Goal: Transaction & Acquisition: Purchase product/service

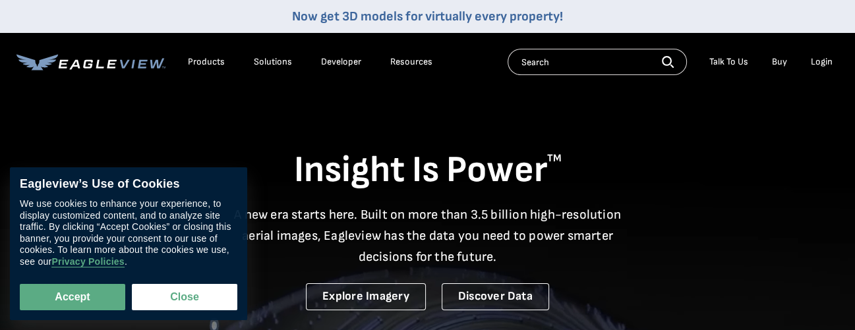
click at [832, 63] on li "Login" at bounding box center [821, 62] width 35 height 20
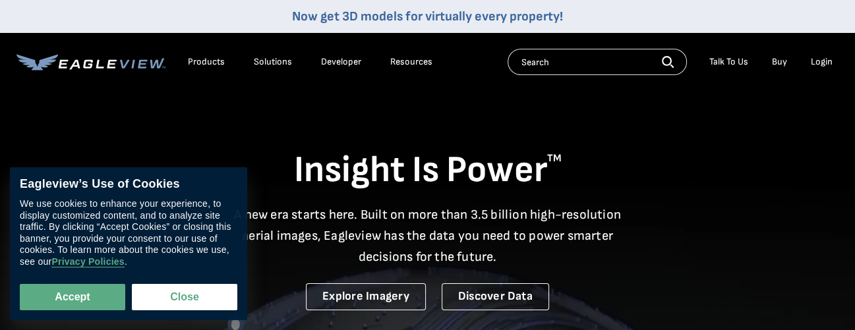
click at [824, 63] on div "Login" at bounding box center [821, 62] width 22 height 12
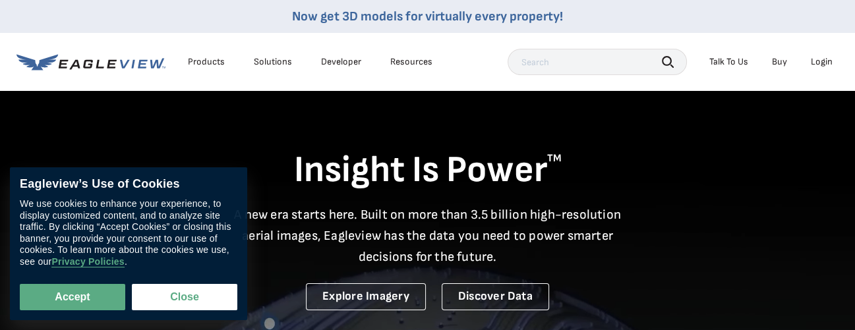
click at [817, 63] on div "Login" at bounding box center [821, 62] width 22 height 12
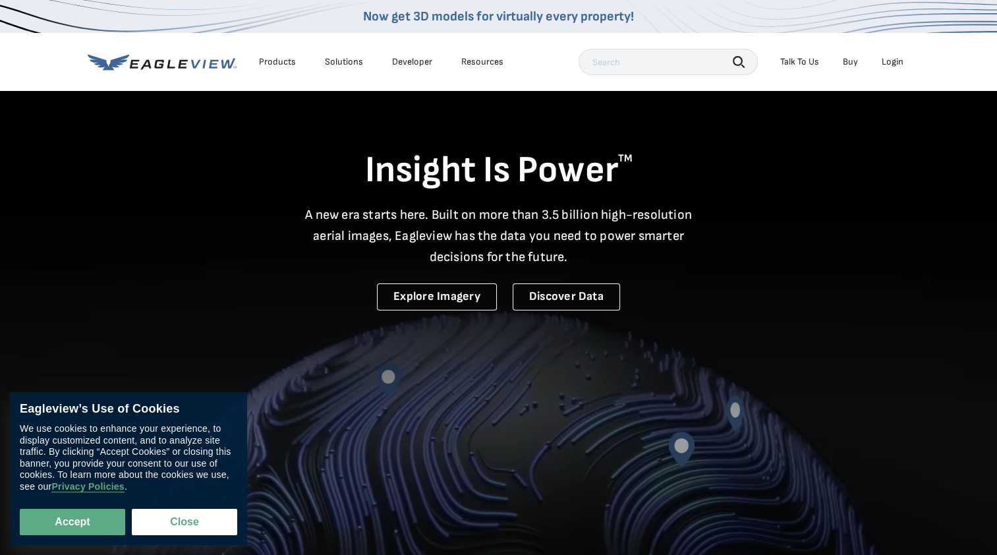
click at [854, 66] on div "Login" at bounding box center [893, 62] width 22 height 12
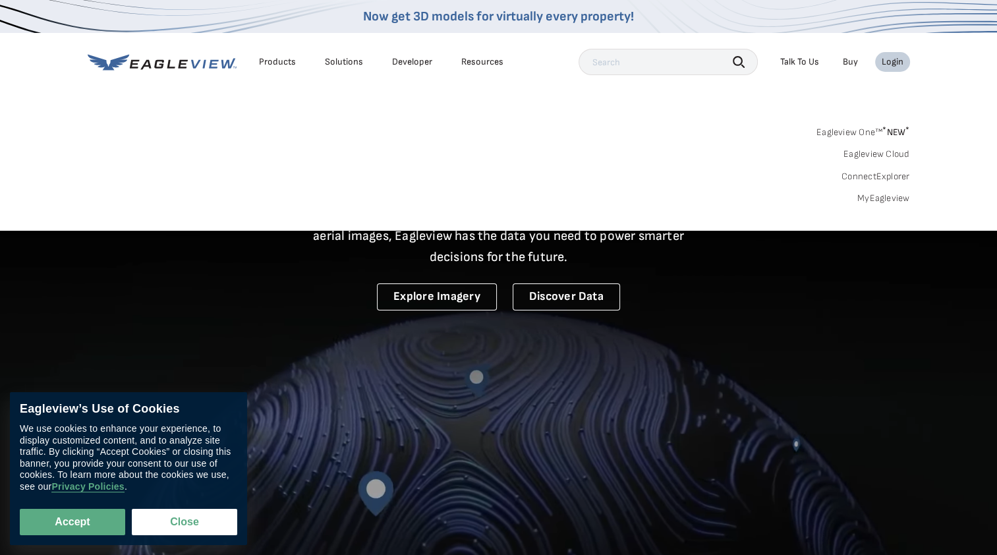
click at [854, 196] on link "MyEagleview" at bounding box center [883, 198] width 53 height 12
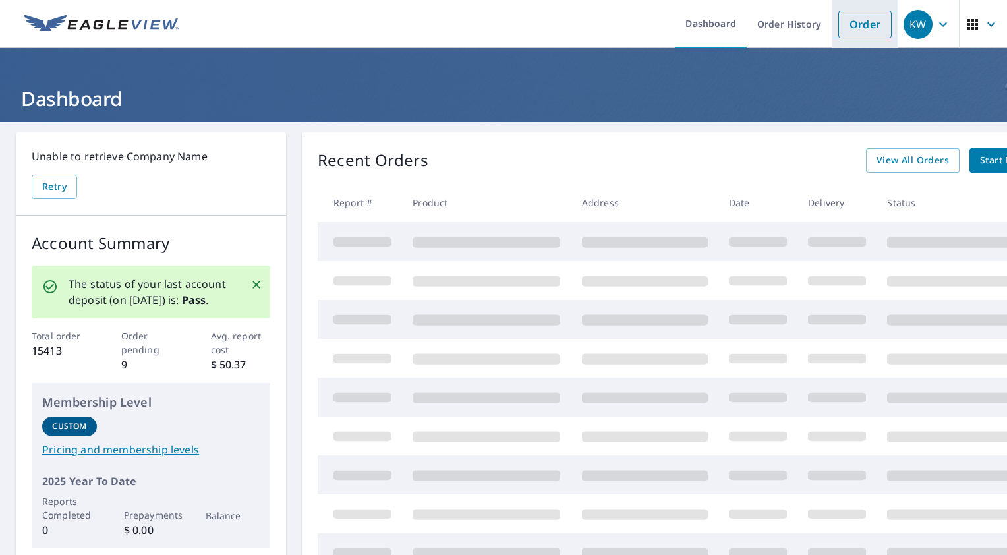
click at [852, 27] on link "Order" at bounding box center [864, 25] width 53 height 28
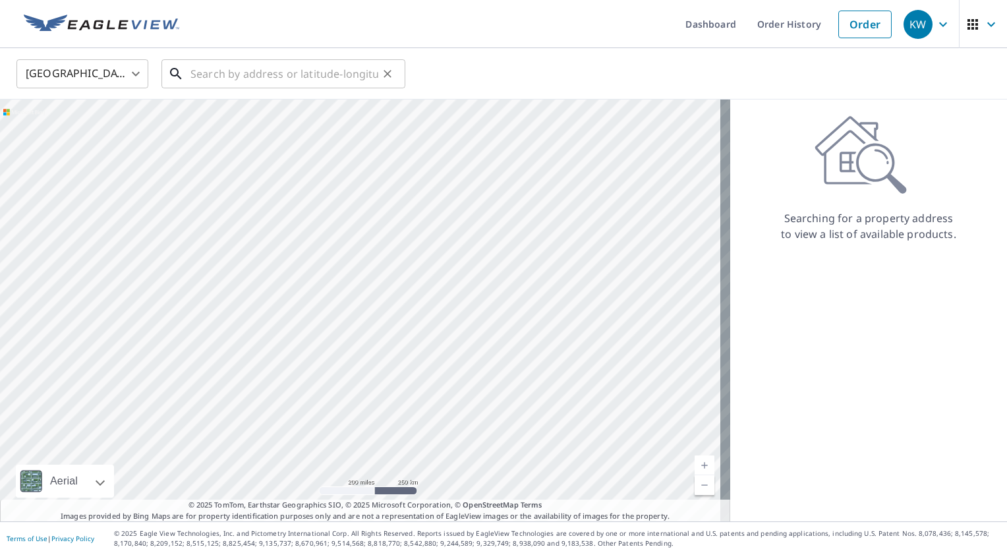
click at [298, 79] on input "text" at bounding box center [284, 73] width 188 height 37
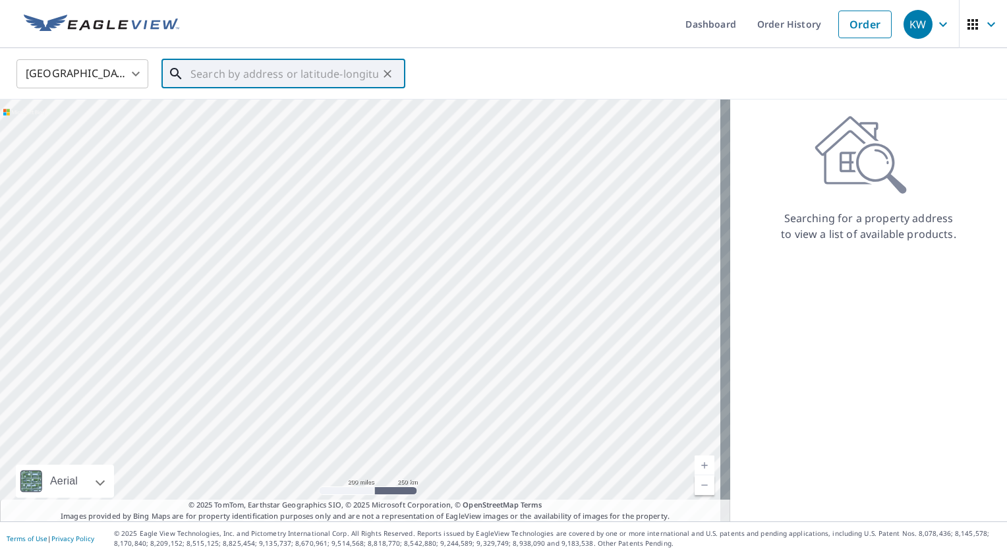
paste input "[STREET_ADDRESS][PERSON_NAME]"
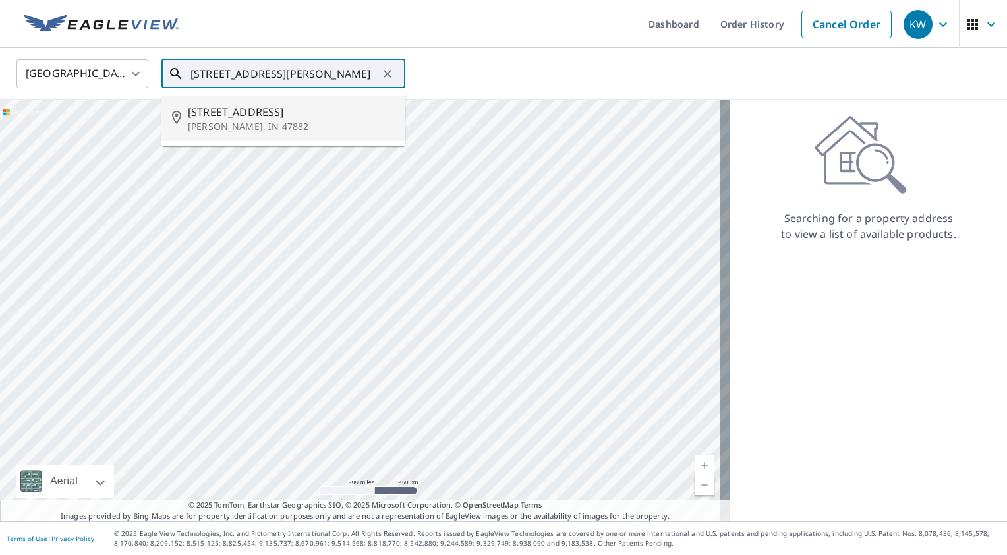
click at [271, 115] on span "[STREET_ADDRESS]" at bounding box center [291, 112] width 207 height 16
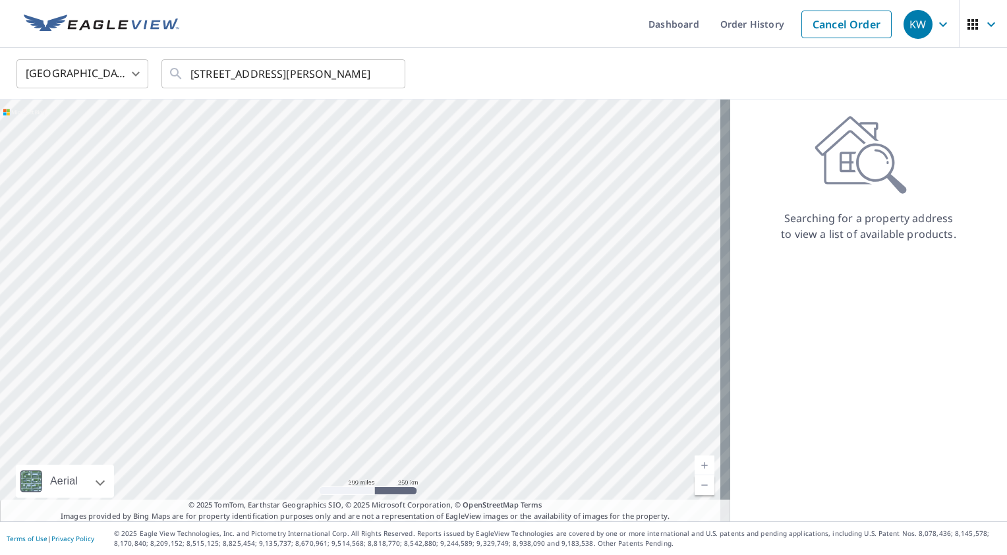
type input "[STREET_ADDRESS][PERSON_NAME]"
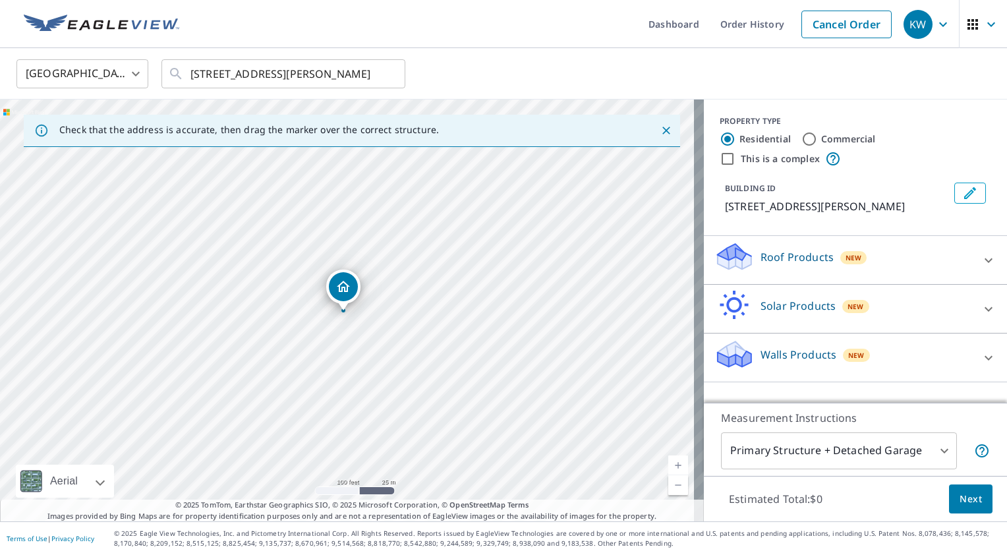
click at [419, 364] on div "[STREET_ADDRESS][PERSON_NAME]" at bounding box center [352, 310] width 704 height 422
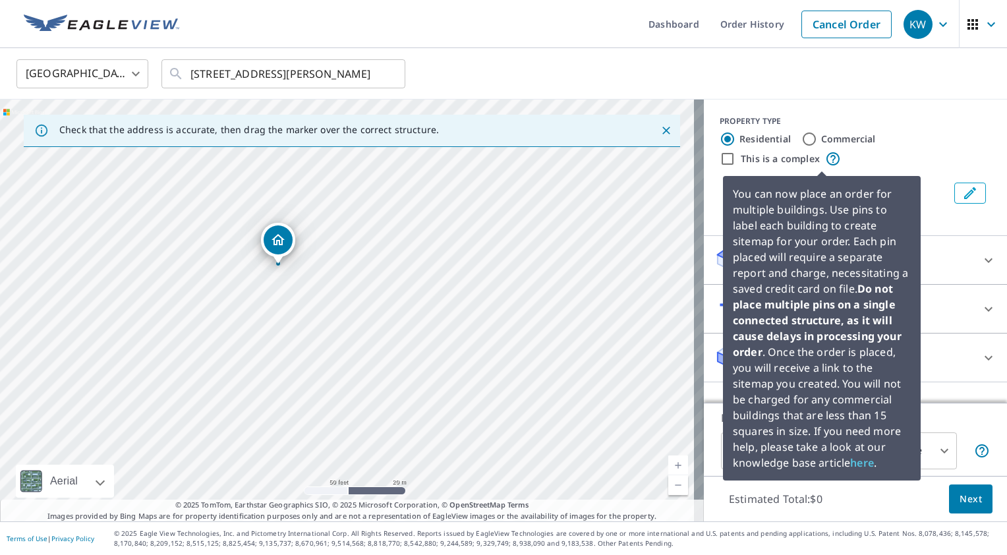
click at [825, 159] on icon at bounding box center [833, 159] width 16 height 16
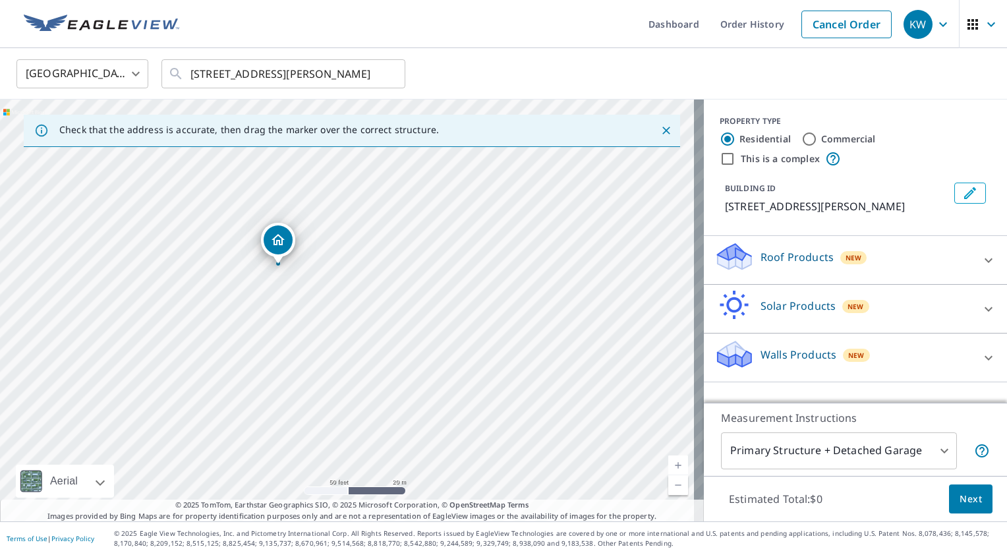
click at [719, 158] on input "This is a complex" at bounding box center [727, 159] width 16 height 16
checkbox input "true"
radio input "false"
radio input "true"
type input "4"
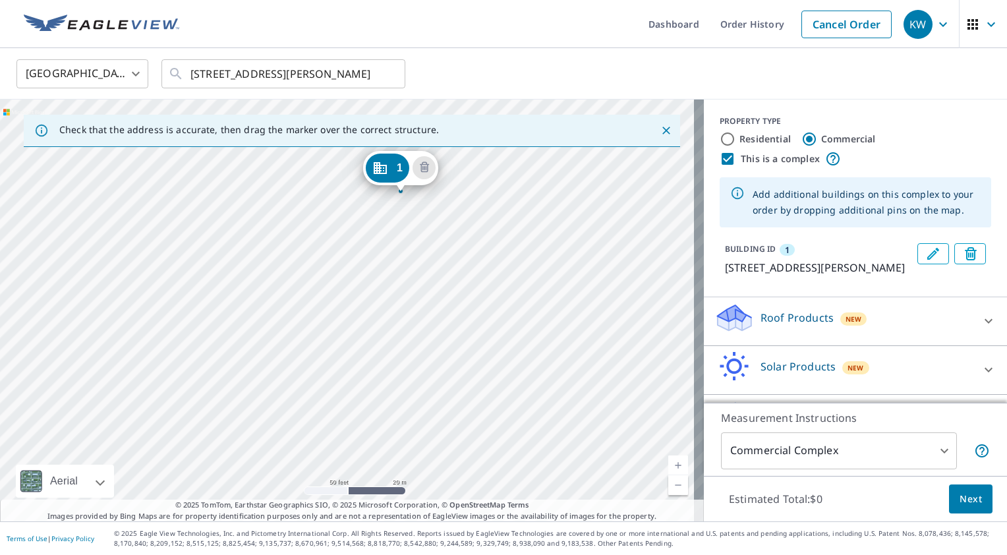
drag, startPoint x: 337, startPoint y: 287, endPoint x: 390, endPoint y: 170, distance: 128.9
click at [925, 260] on icon "Edit building 1" at bounding box center [933, 254] width 16 height 16
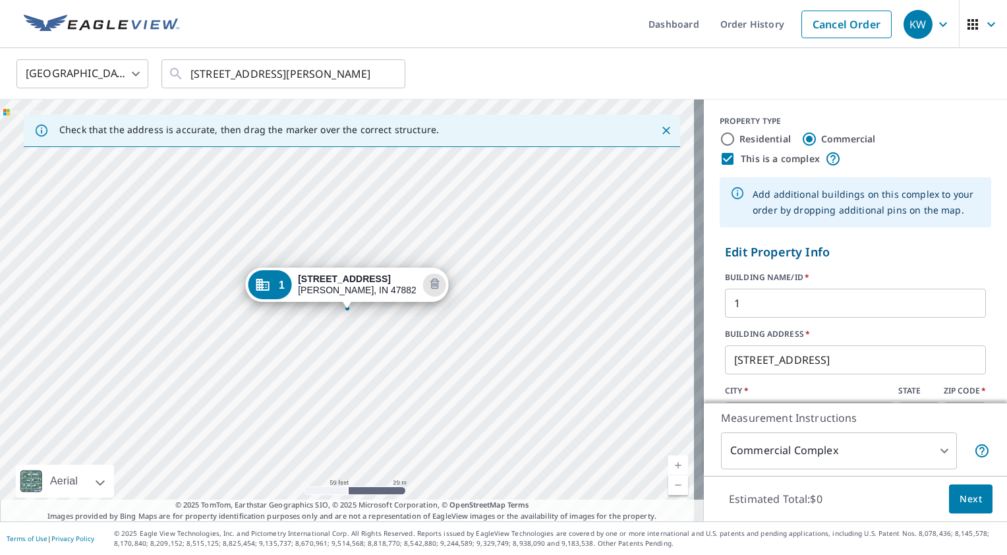
scroll to position [132, 0]
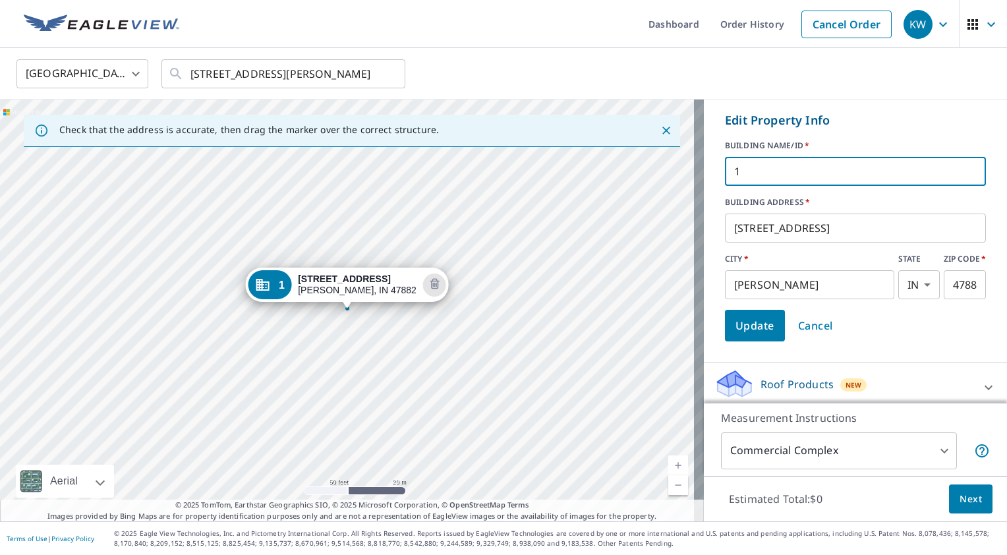
click at [864, 167] on input "1" at bounding box center [855, 171] width 261 height 37
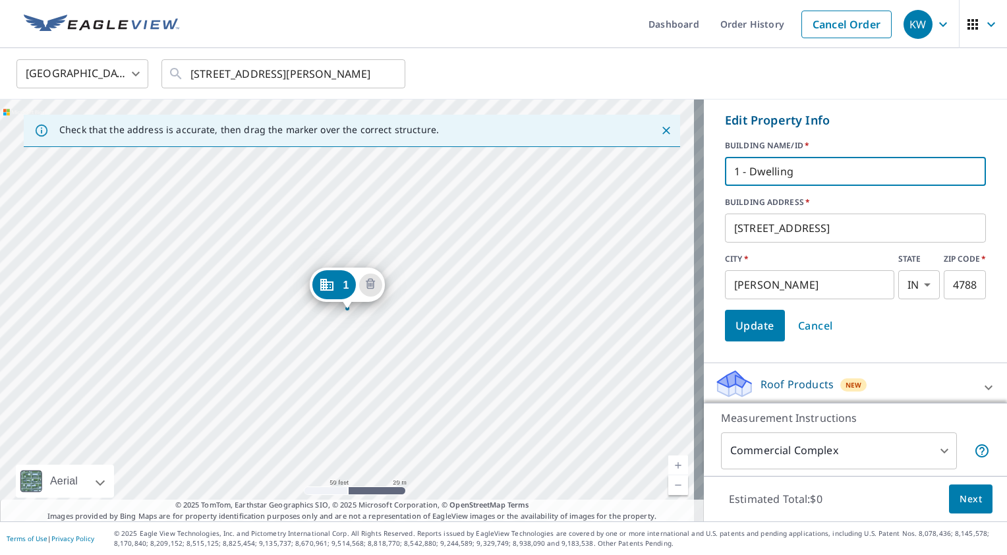
type input "1 - Dwelling"
drag, startPoint x: 416, startPoint y: 346, endPoint x: 412, endPoint y: 379, distance: 33.3
click at [412, 379] on div "1 [STREET_ADDRESS][PERSON_NAME]" at bounding box center [352, 310] width 704 height 422
click at [420, 313] on div "1 [STREET_ADDRESS][PERSON_NAME]" at bounding box center [352, 310] width 704 height 422
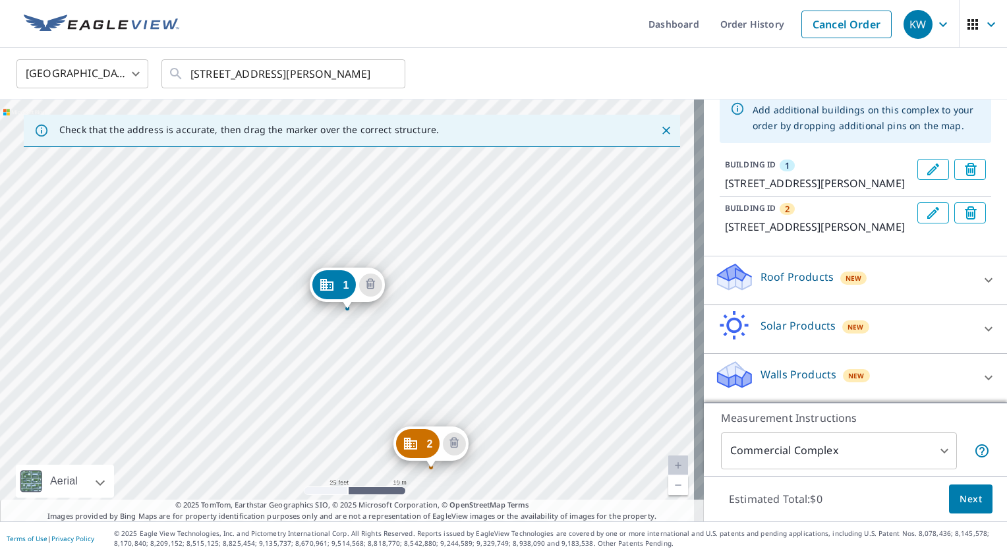
scroll to position [0, 0]
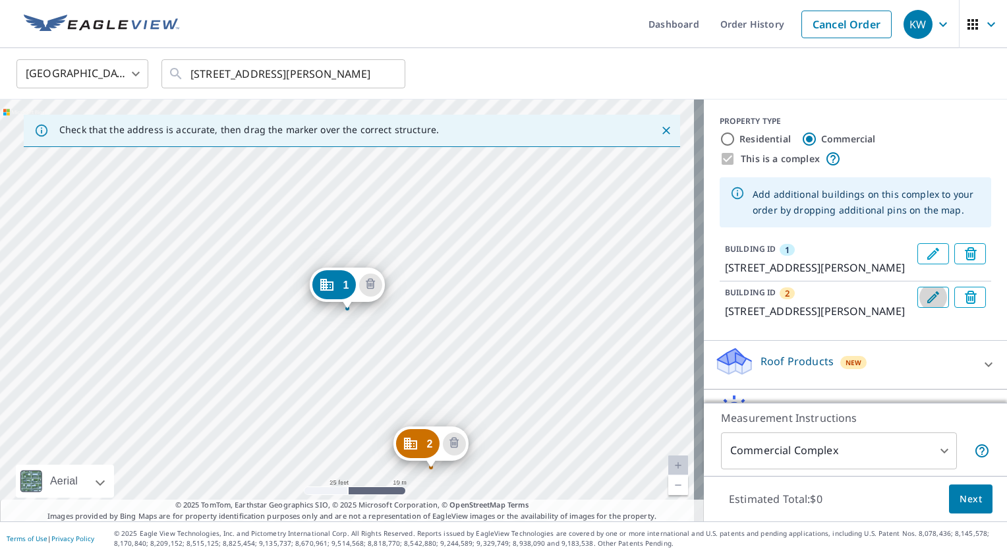
click at [925, 305] on icon "Edit building 2" at bounding box center [933, 297] width 16 height 16
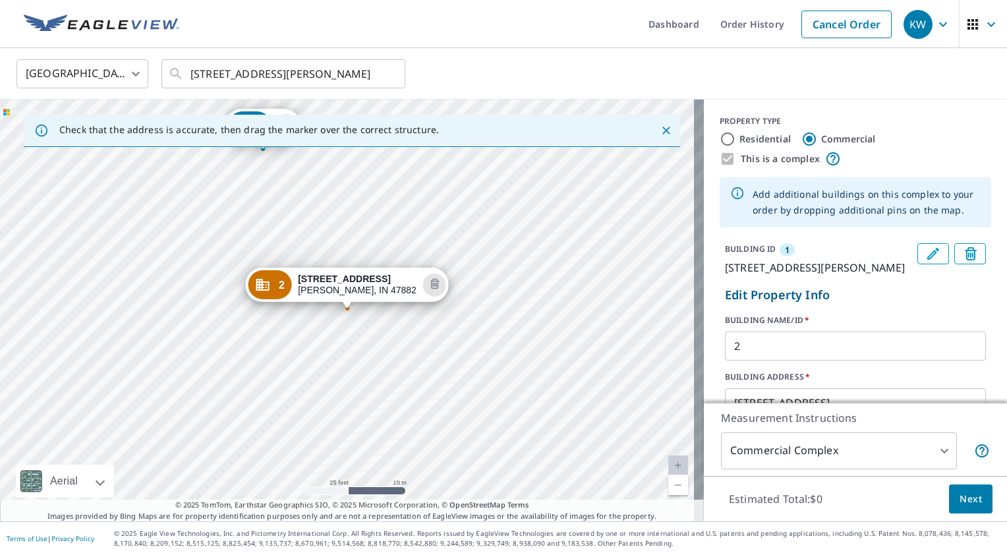
click at [796, 356] on input "2" at bounding box center [855, 345] width 261 height 37
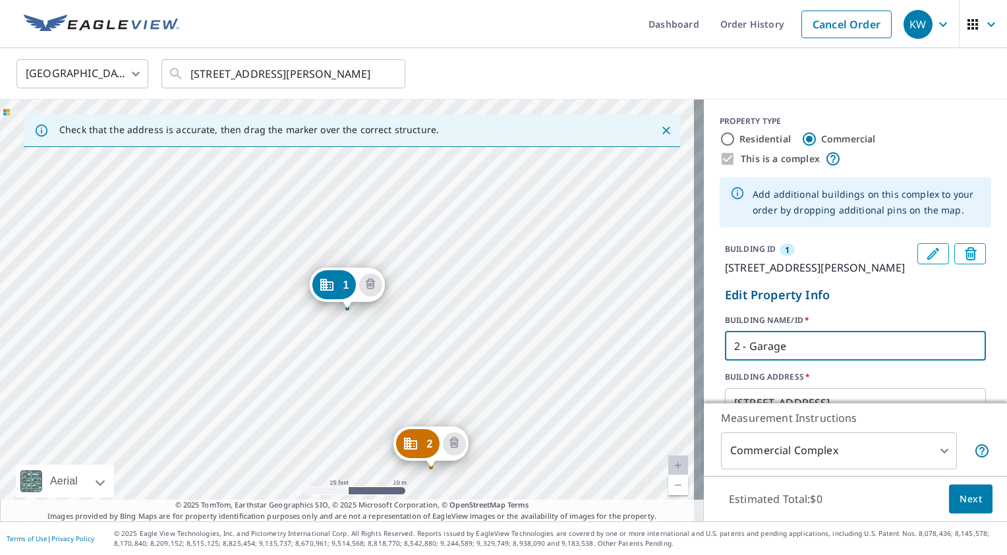
type input "2 - Garage"
click at [929, 322] on form "Edit Property Info BUILDING NAME/ID   * 2 - Garage ​ BUILDING ADDRESS   * [STRE…" at bounding box center [854, 401] width 271 height 240
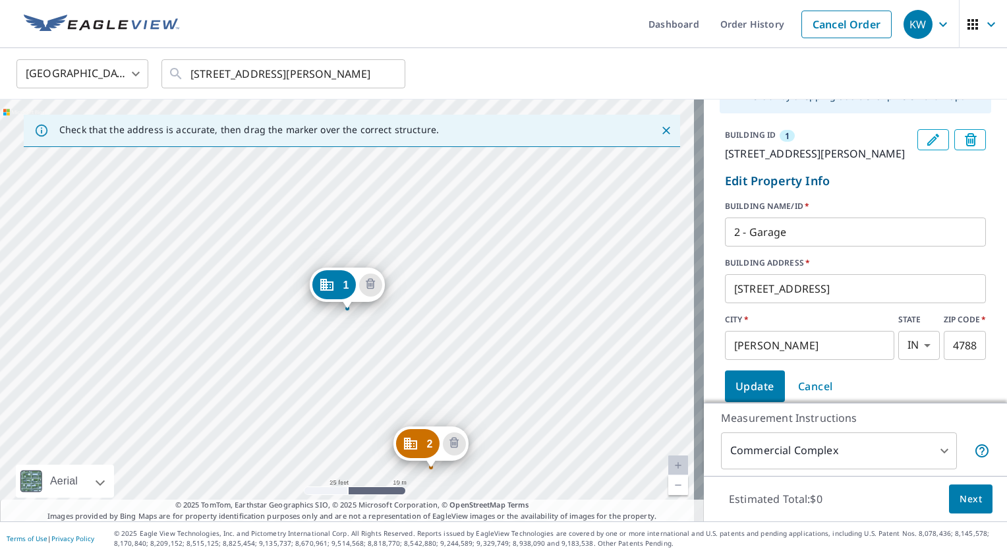
scroll to position [136, 0]
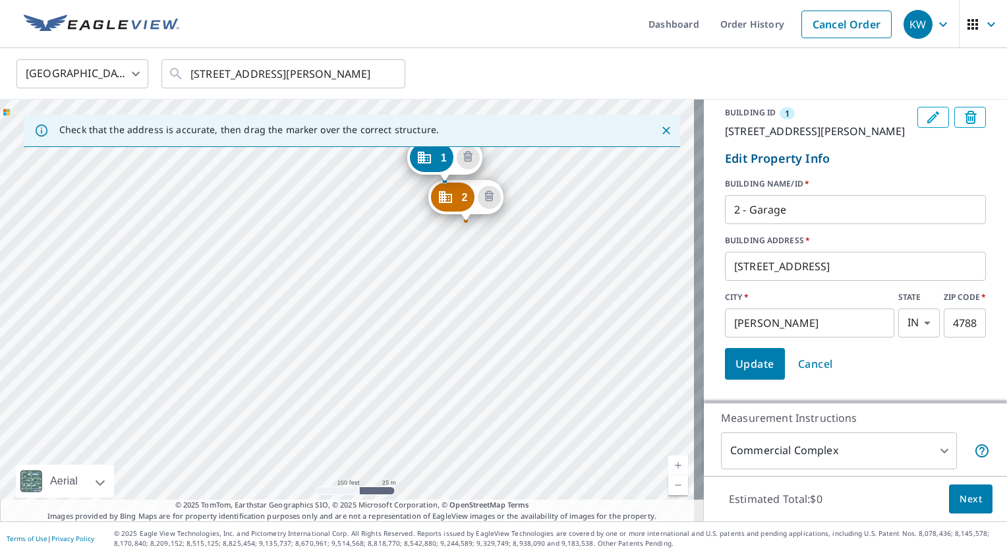
drag, startPoint x: 451, startPoint y: 429, endPoint x: 455, endPoint y: 254, distance: 174.6
click at [455, 254] on div "2 [STREET_ADDRESS][PERSON_NAME] 1 [STREET_ADDRESS][PERSON_NAME]" at bounding box center [352, 310] width 704 height 422
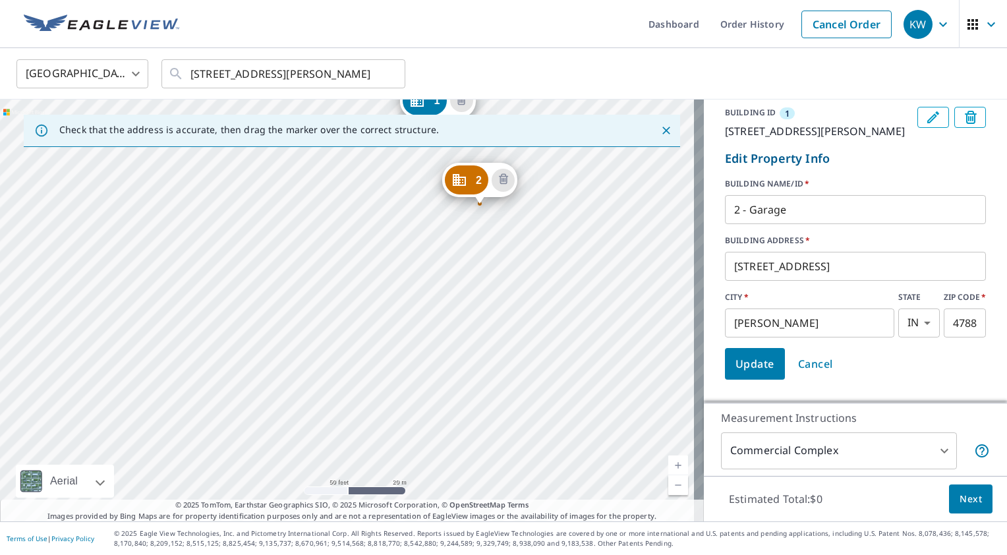
drag, startPoint x: 401, startPoint y: 244, endPoint x: 409, endPoint y: 335, distance: 91.3
click at [402, 335] on div "2 [STREET_ADDRESS][PERSON_NAME] 1 [STREET_ADDRESS][PERSON_NAME]" at bounding box center [352, 310] width 704 height 422
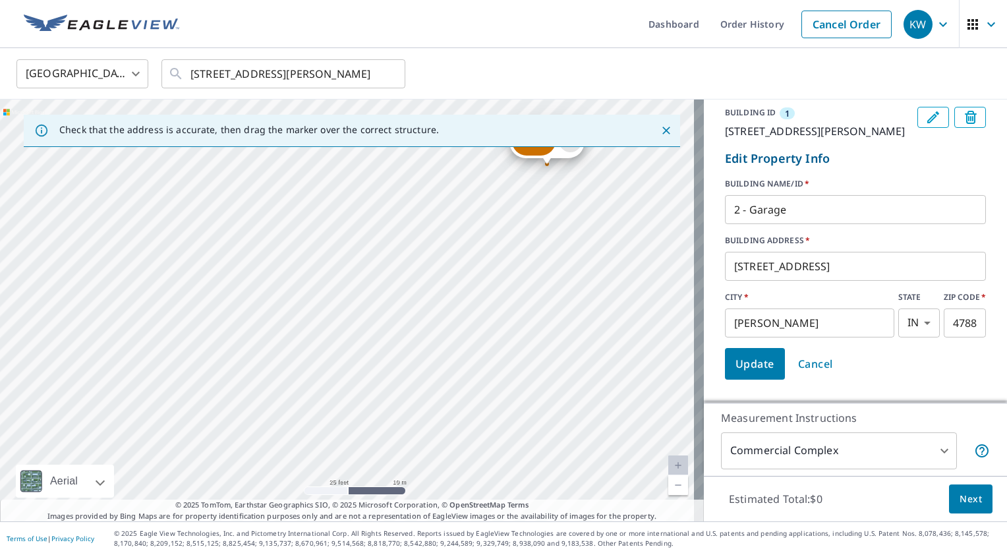
drag, startPoint x: 432, startPoint y: 317, endPoint x: 430, endPoint y: 383, distance: 65.9
click at [430, 380] on div "2 [STREET_ADDRESS][PERSON_NAME] 1 [STREET_ADDRESS][PERSON_NAME]" at bounding box center [352, 310] width 704 height 422
click at [416, 248] on div "2 [STREET_ADDRESS][PERSON_NAME] 1 [STREET_ADDRESS][PERSON_NAME]" at bounding box center [352, 310] width 704 height 422
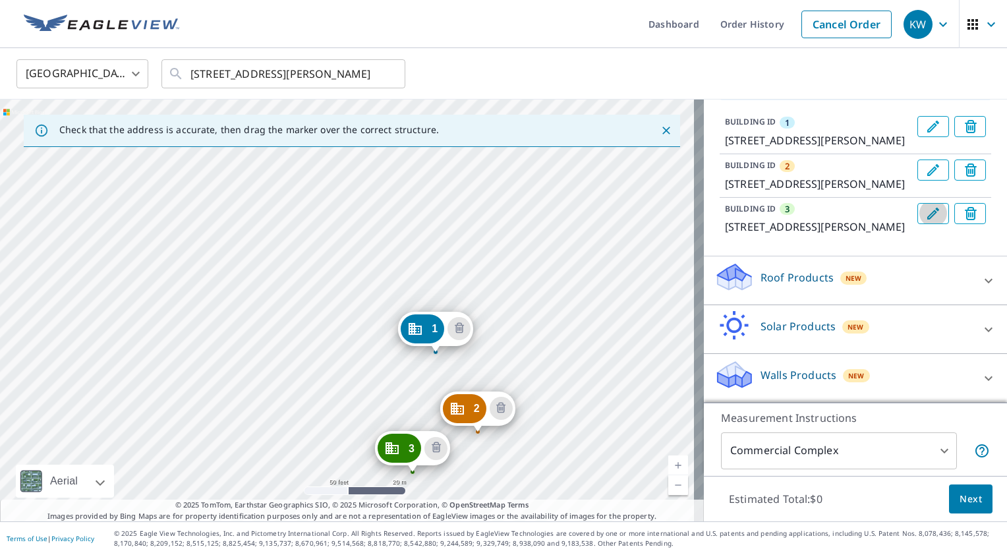
click at [925, 221] on icon "Edit building 3" at bounding box center [933, 214] width 16 height 16
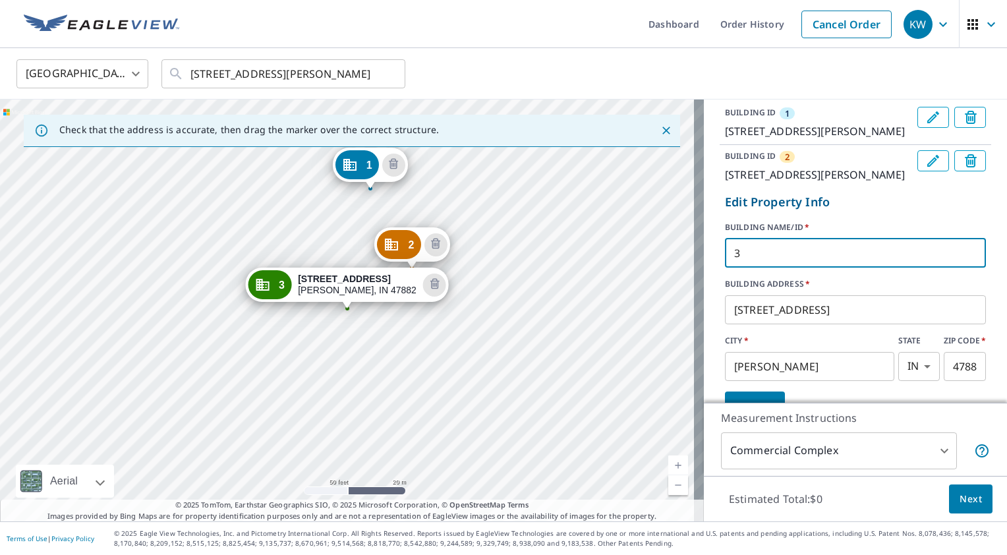
click at [801, 271] on input "3" at bounding box center [855, 253] width 261 height 37
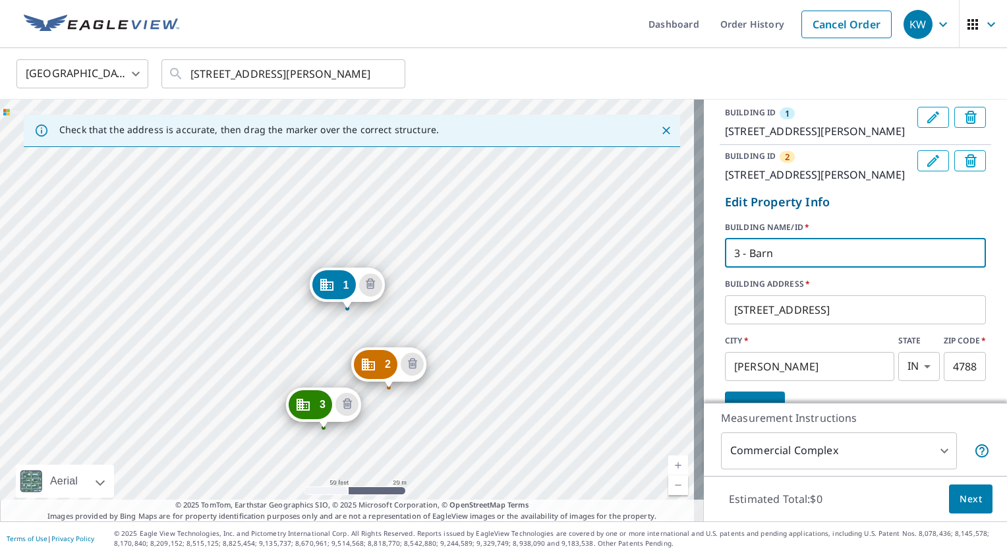
type input "3 - Barn"
click at [962, 501] on span "Next" at bounding box center [970, 499] width 22 height 16
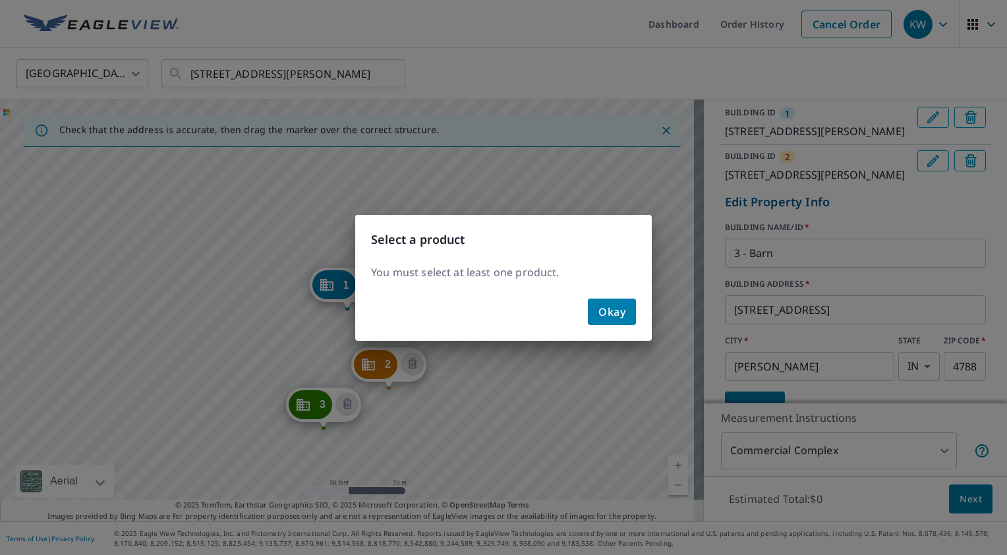
click at [613, 313] on span "Okay" at bounding box center [611, 311] width 27 height 18
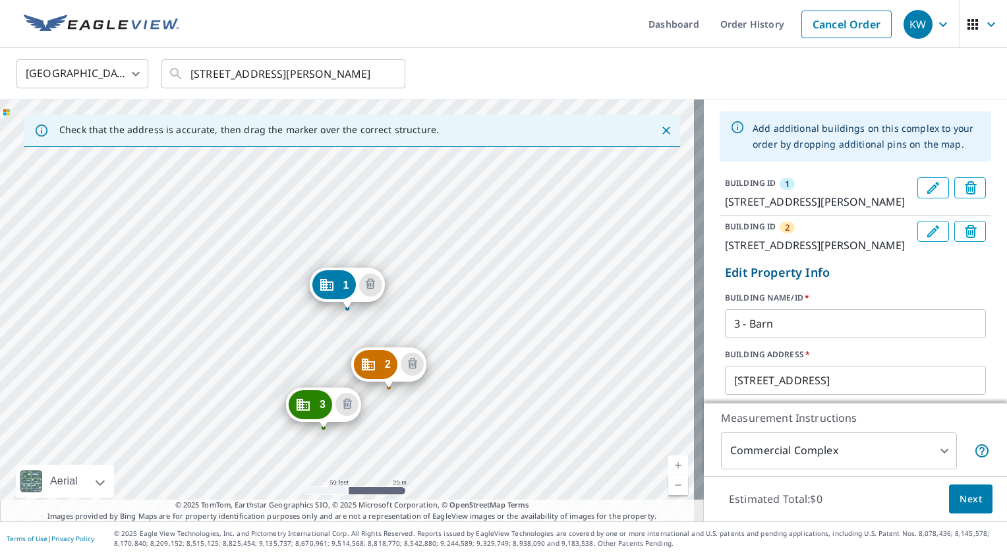
scroll to position [264, 0]
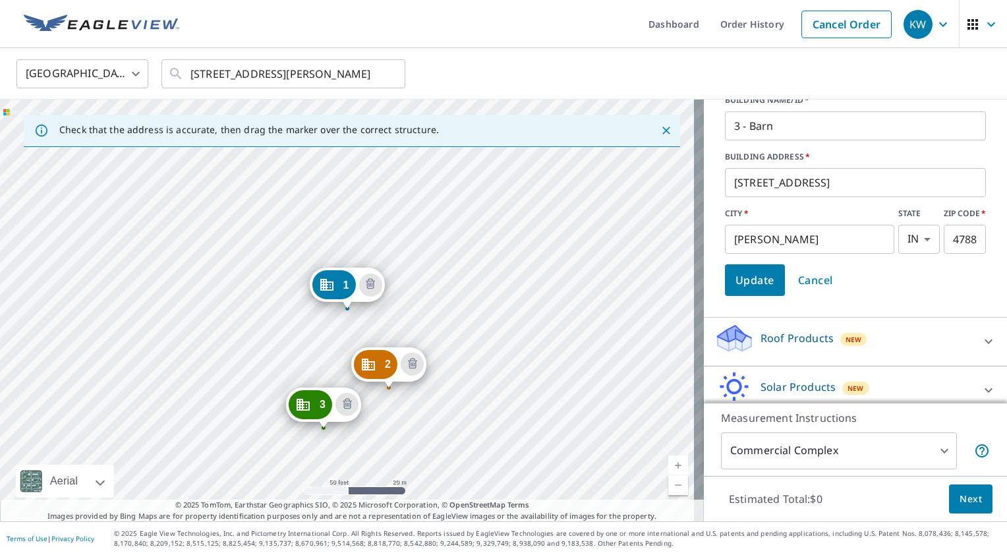
click at [798, 346] on p "Roof Products" at bounding box center [796, 338] width 73 height 16
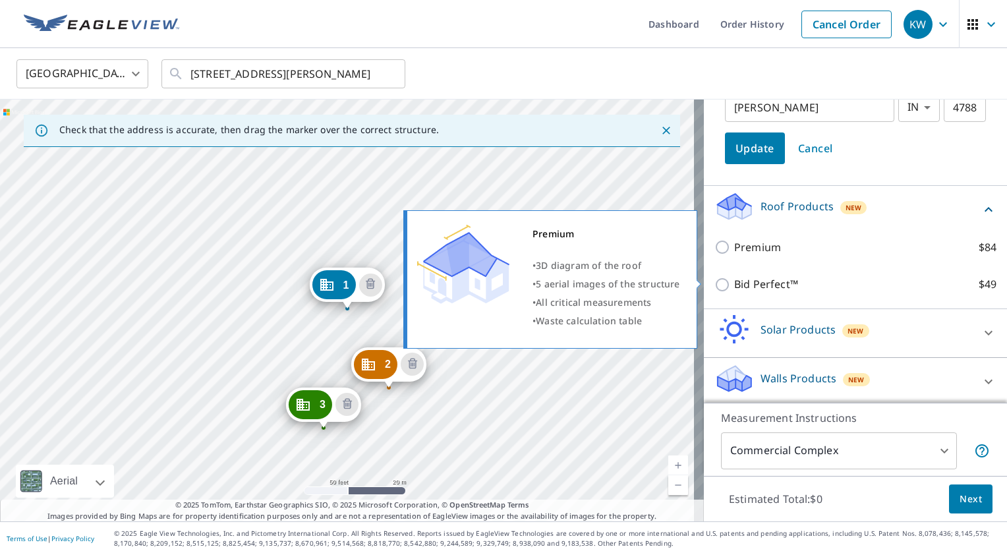
click at [745, 256] on p "Premium" at bounding box center [757, 247] width 47 height 16
click at [734, 255] on input "Premium $84" at bounding box center [724, 247] width 20 height 16
checkbox input "true"
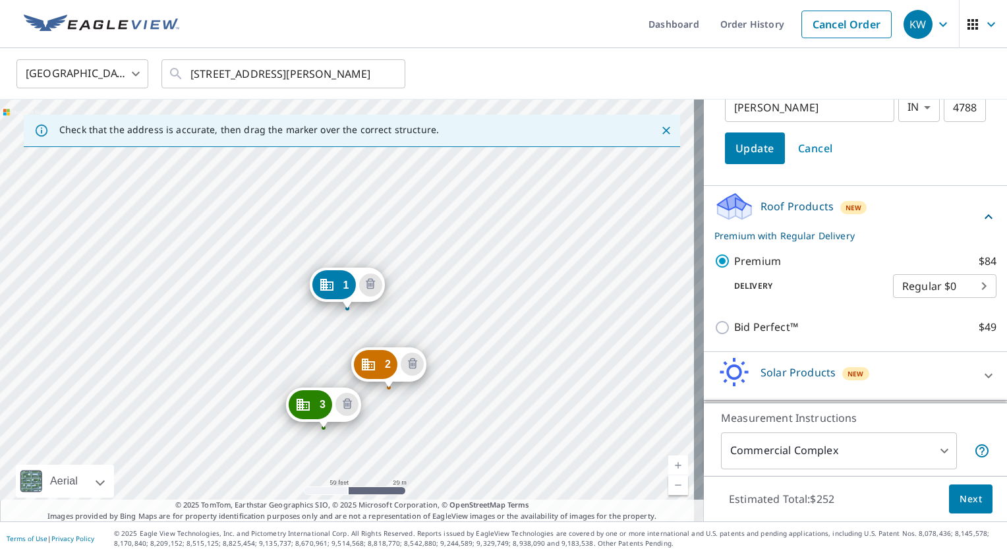
click at [959, 499] on span "Next" at bounding box center [970, 499] width 22 height 16
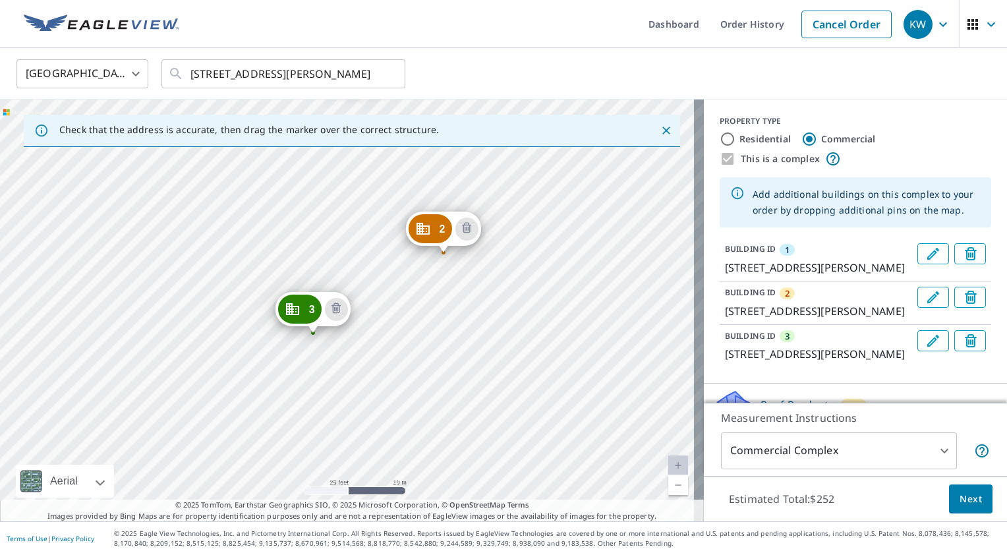
drag, startPoint x: 342, startPoint y: 374, endPoint x: 353, endPoint y: 197, distance: 177.6
click at [353, 197] on div "2 [STREET_ADDRESS][GEOGRAPHIC_DATA][PERSON_NAME] 3 [STREET_ADDRESS][PERSON_NAME…" at bounding box center [352, 310] width 704 height 422
click at [236, 318] on div "2 [STREET_ADDRESS][GEOGRAPHIC_DATA][PERSON_NAME] 3 [STREET_ADDRESS][PERSON_NAME…" at bounding box center [352, 310] width 704 height 422
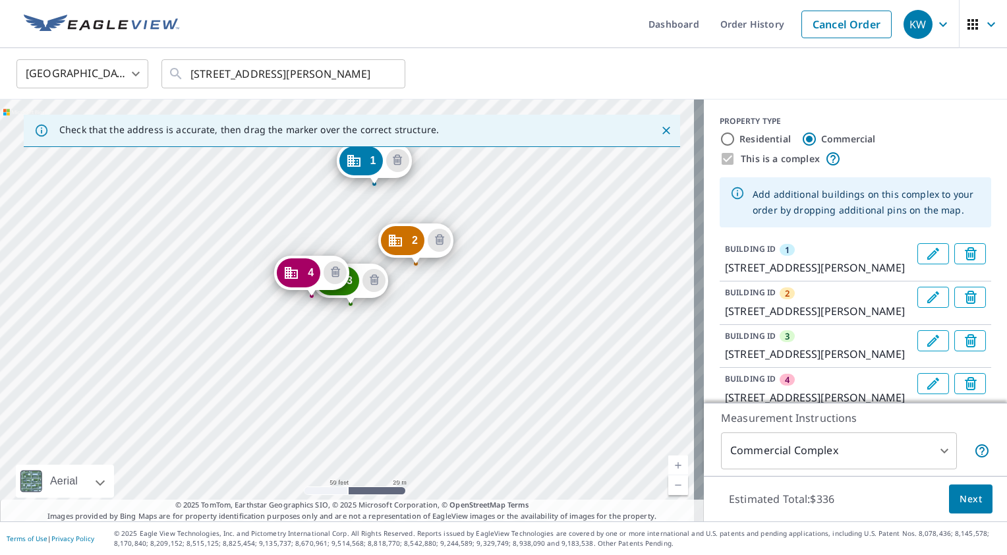
drag, startPoint x: 424, startPoint y: 451, endPoint x: 428, endPoint y: 331, distance: 119.3
click at [428, 331] on div "2 [STREET_ADDRESS][GEOGRAPHIC_DATA][PERSON_NAME] 3 [STREET_ADDRESS][PERSON_NAME…" at bounding box center [352, 310] width 704 height 422
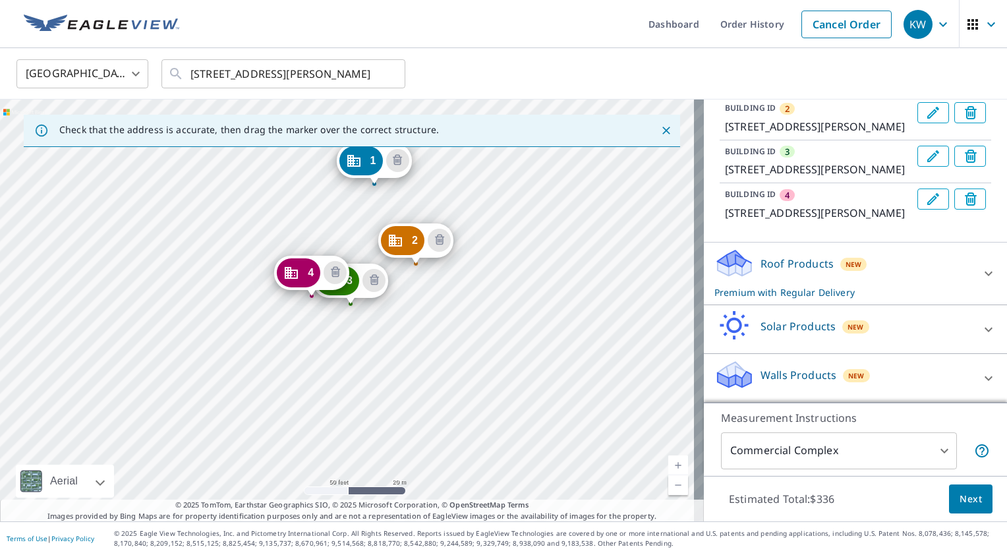
scroll to position [248, 0]
click at [814, 262] on p "Roof Products" at bounding box center [796, 264] width 73 height 16
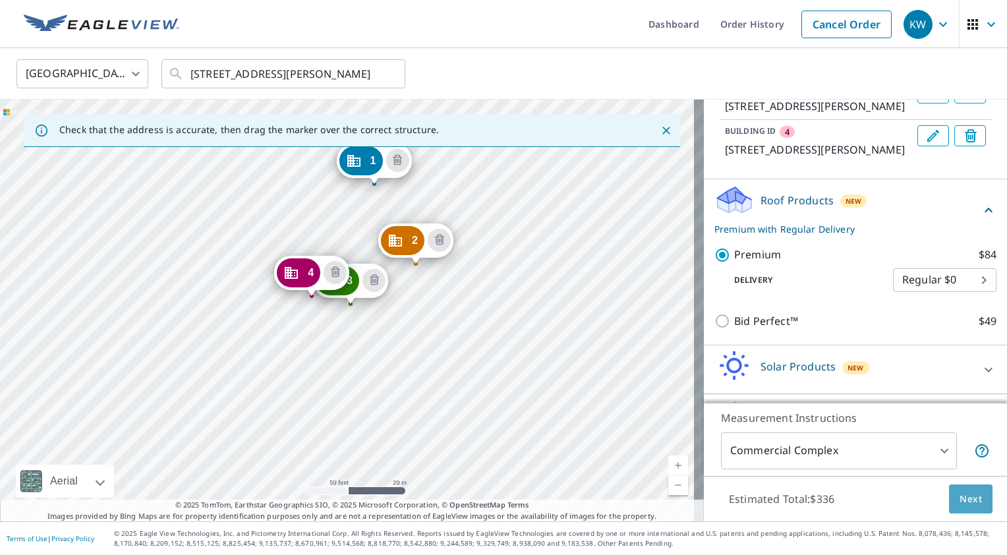
click at [967, 499] on span "Next" at bounding box center [970, 499] width 22 height 16
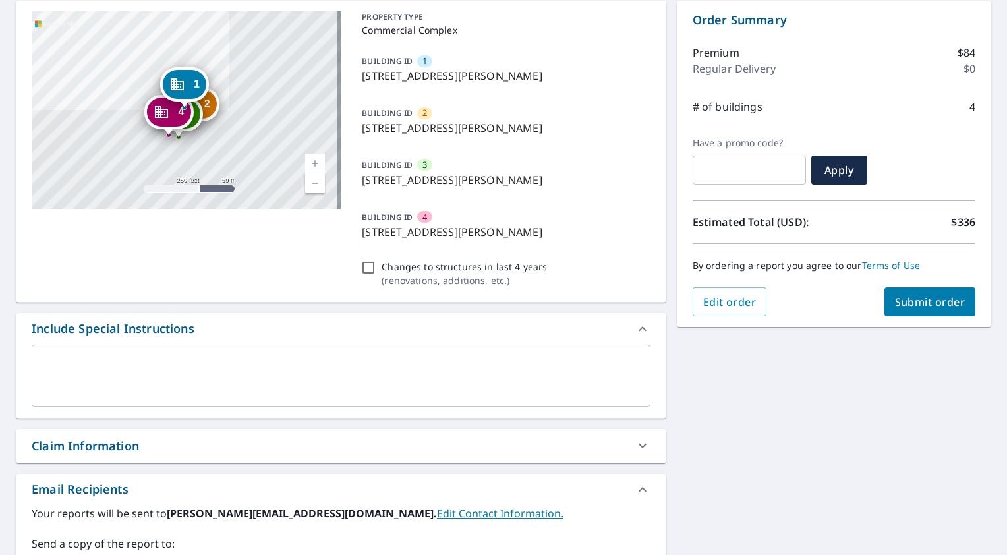
scroll to position [198, 0]
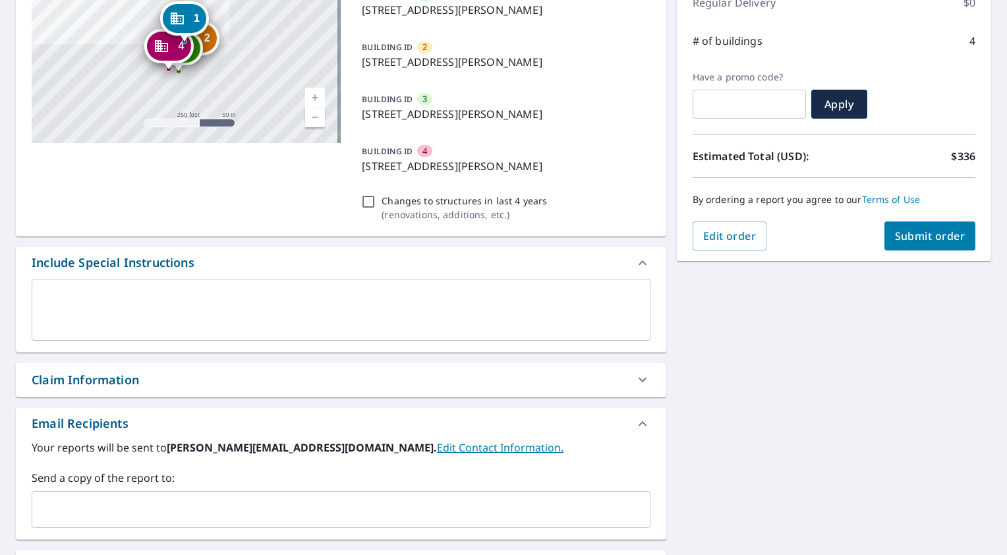
click at [121, 383] on div "Claim Information" at bounding box center [85, 380] width 107 height 18
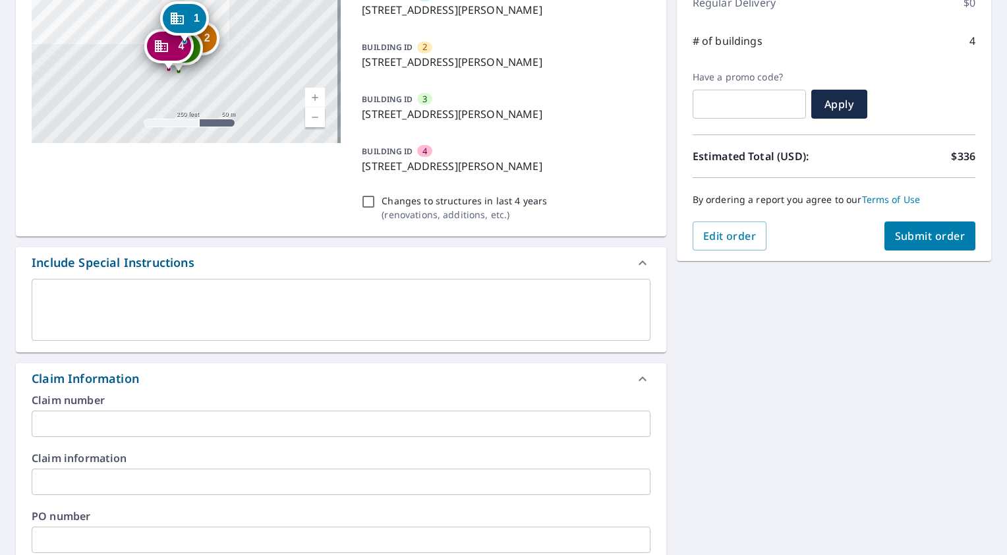
click at [96, 425] on input "text" at bounding box center [341, 423] width 619 height 26
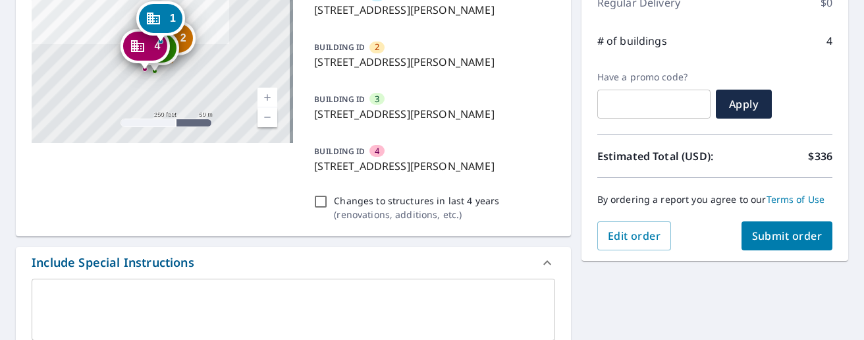
click at [138, 55] on div "4" at bounding box center [144, 46] width 43 height 29
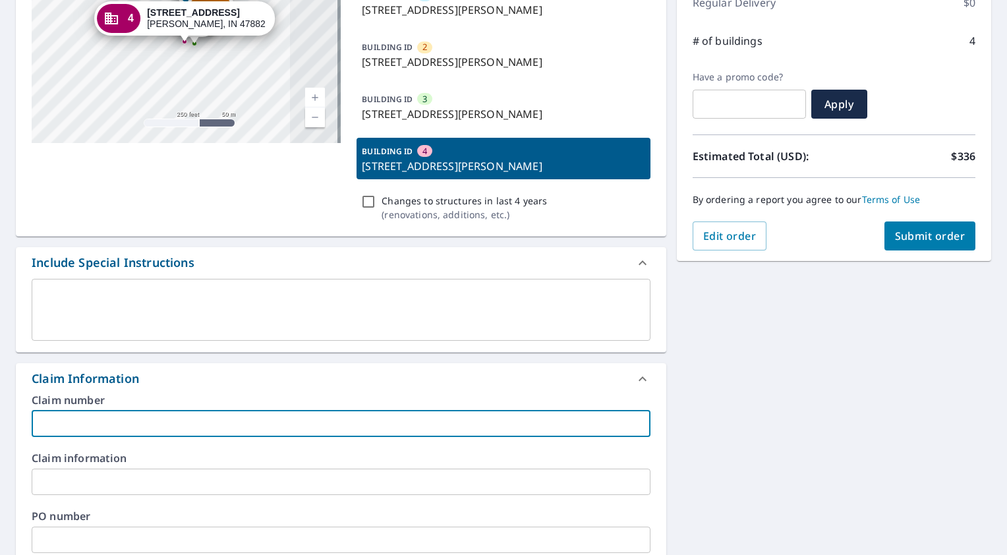
scroll to position [0, 0]
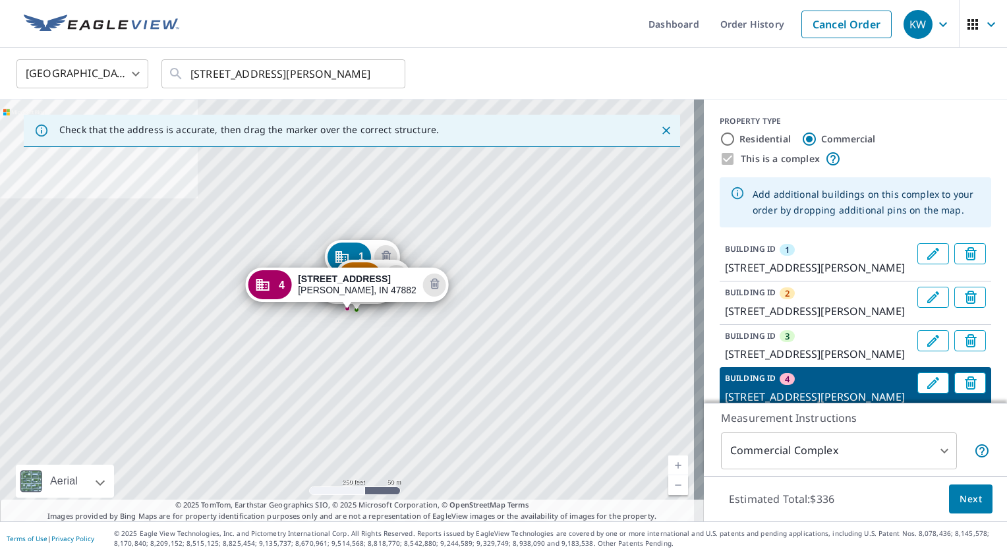
scroll to position [132, 0]
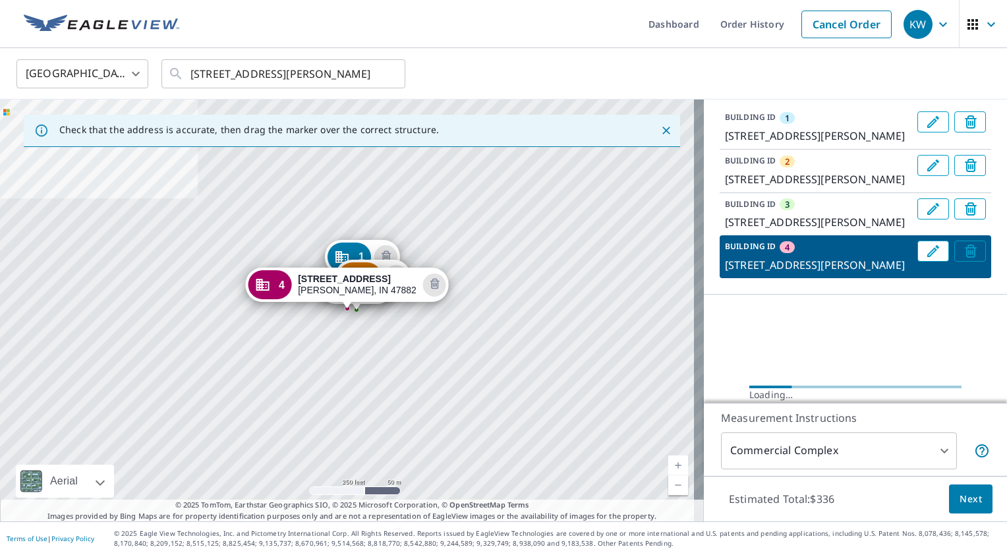
click at [965, 260] on icon "Delete building 4" at bounding box center [973, 252] width 16 height 16
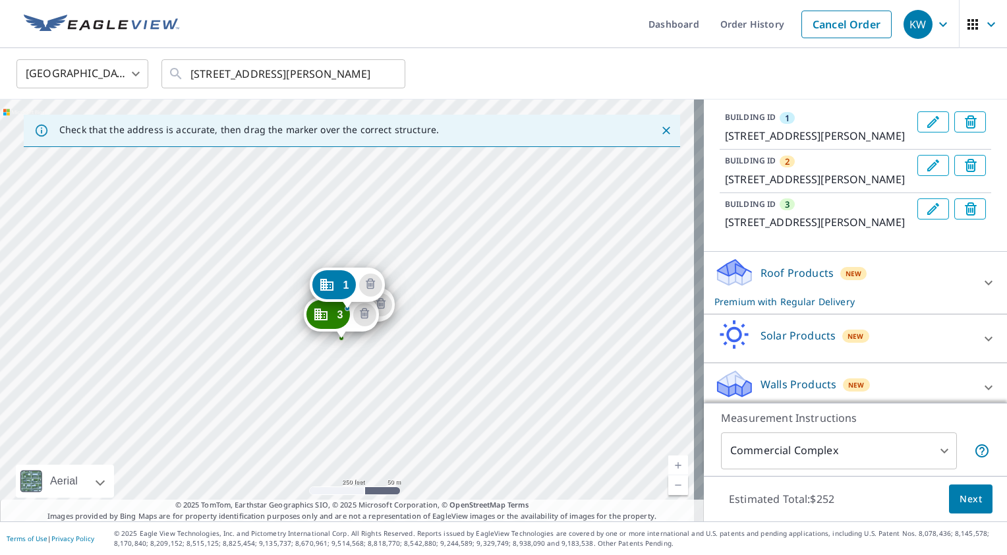
click at [968, 496] on span "Next" at bounding box center [970, 499] width 22 height 16
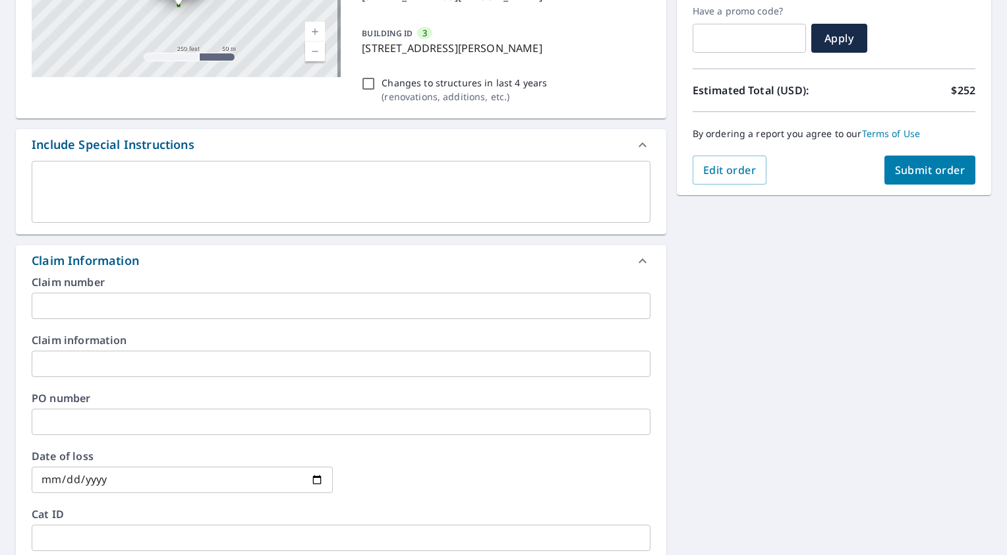
scroll to position [132, 0]
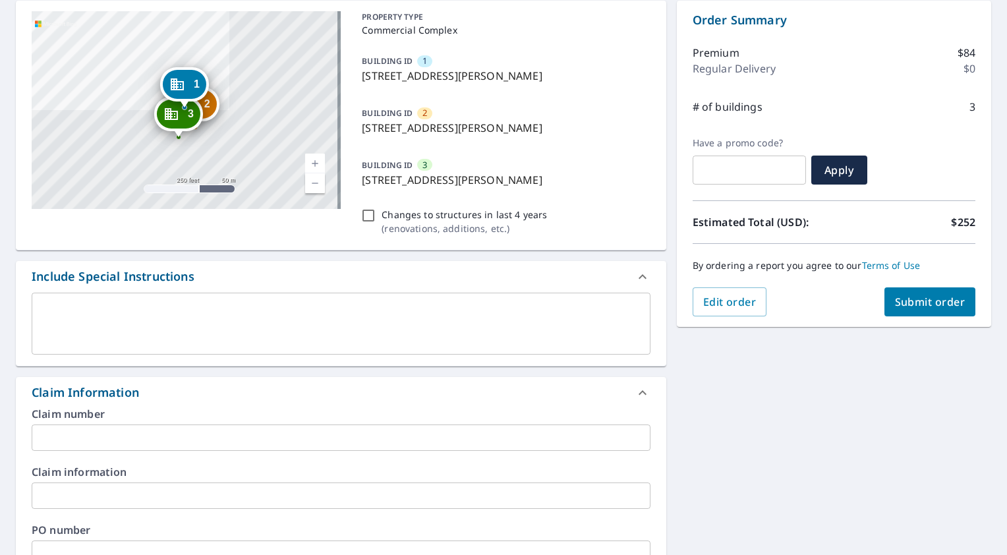
click at [88, 444] on input "text" at bounding box center [341, 437] width 619 height 26
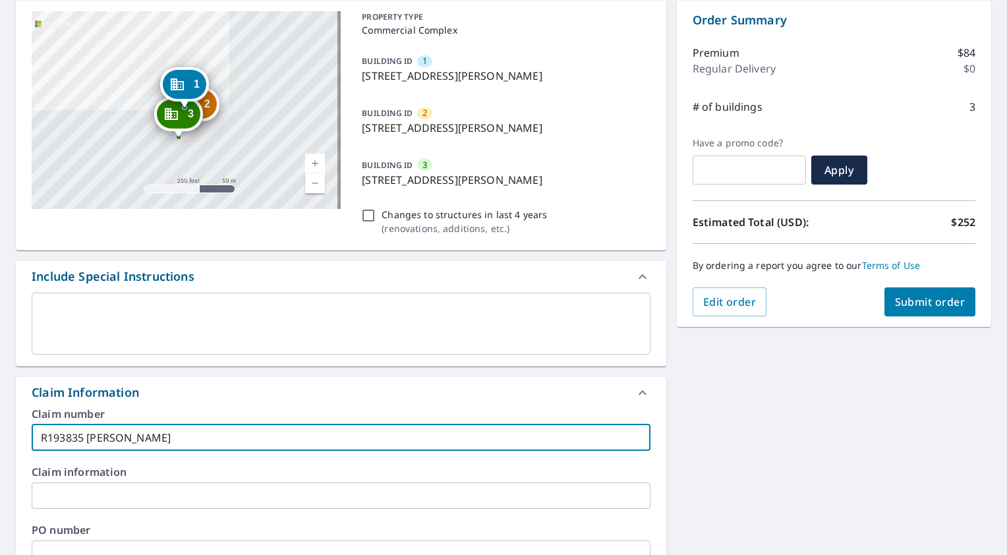
scroll to position [264, 0]
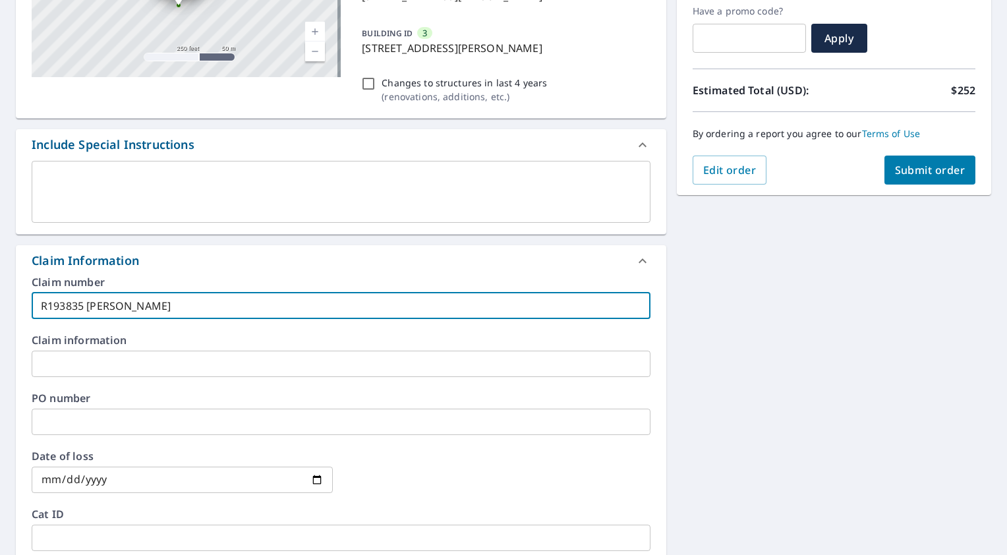
type input "R193835 [PERSON_NAME]"
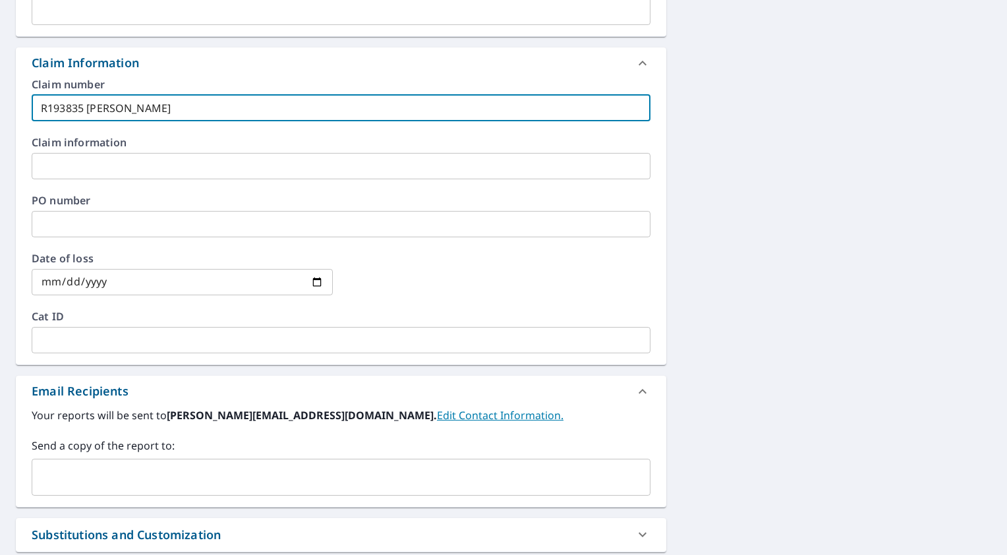
click at [80, 470] on input "text" at bounding box center [331, 477] width 587 height 25
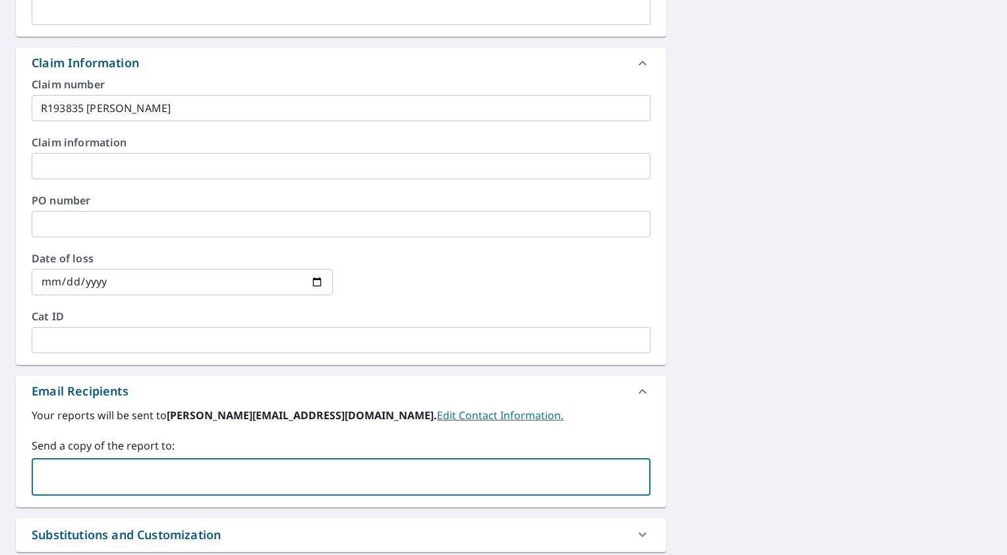
paste input "[EMAIL_ADDRESS][PERSON_NAME][DOMAIN_NAME]"
type input "[EMAIL_ADDRESS][PERSON_NAME][DOMAIN_NAME]"
click at [428, 296] on div at bounding box center [499, 282] width 301 height 58
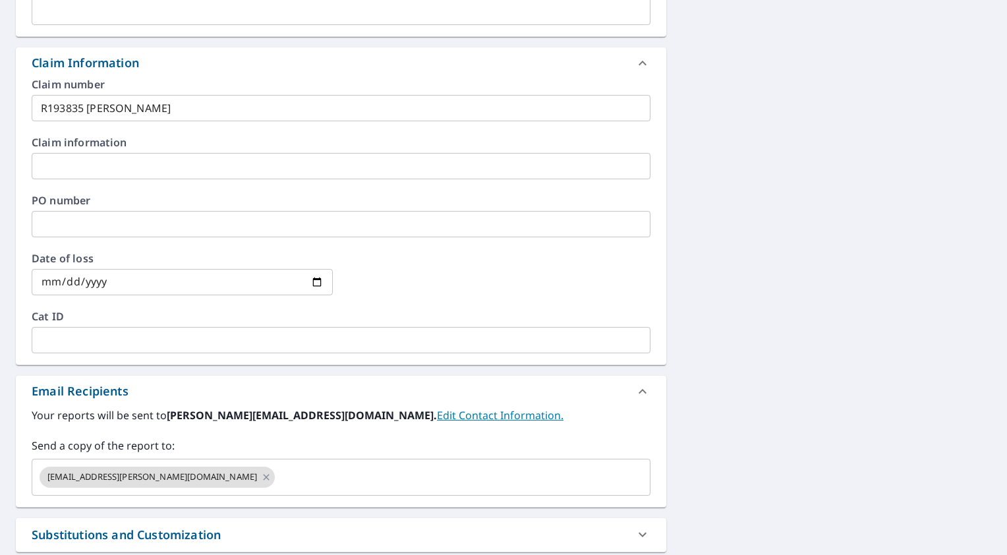
scroll to position [66, 0]
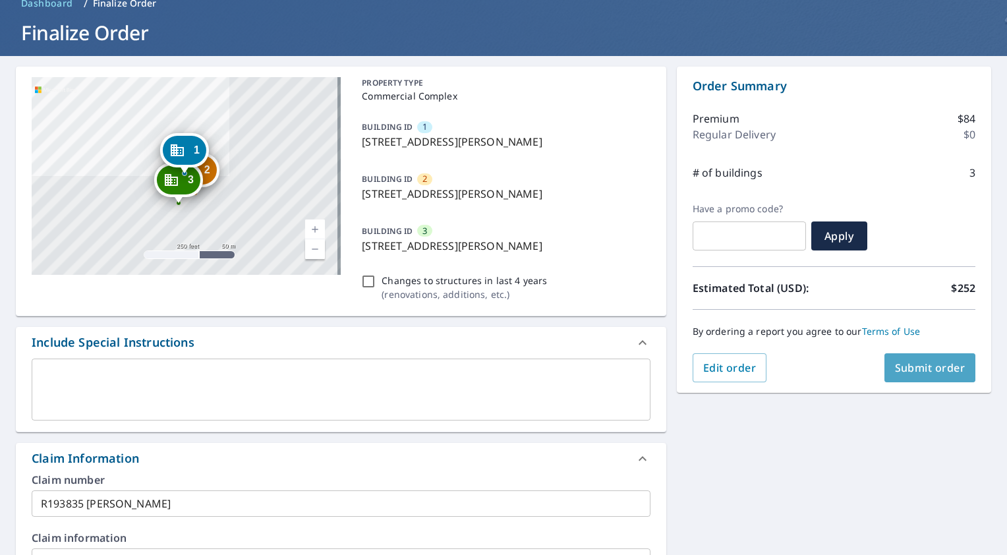
click at [884, 365] on button "Submit order" at bounding box center [930, 367] width 92 height 29
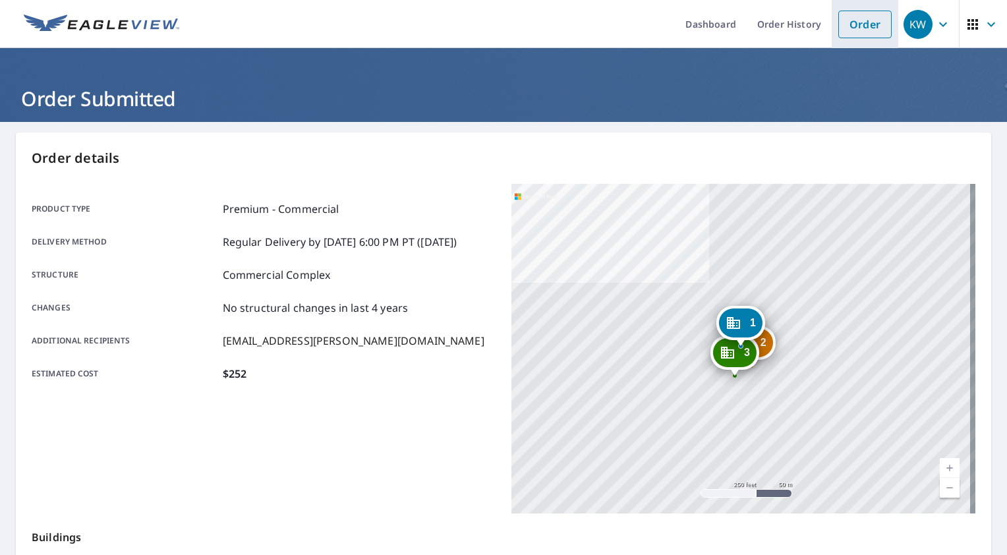
click at [854, 29] on link "Order" at bounding box center [864, 25] width 53 height 28
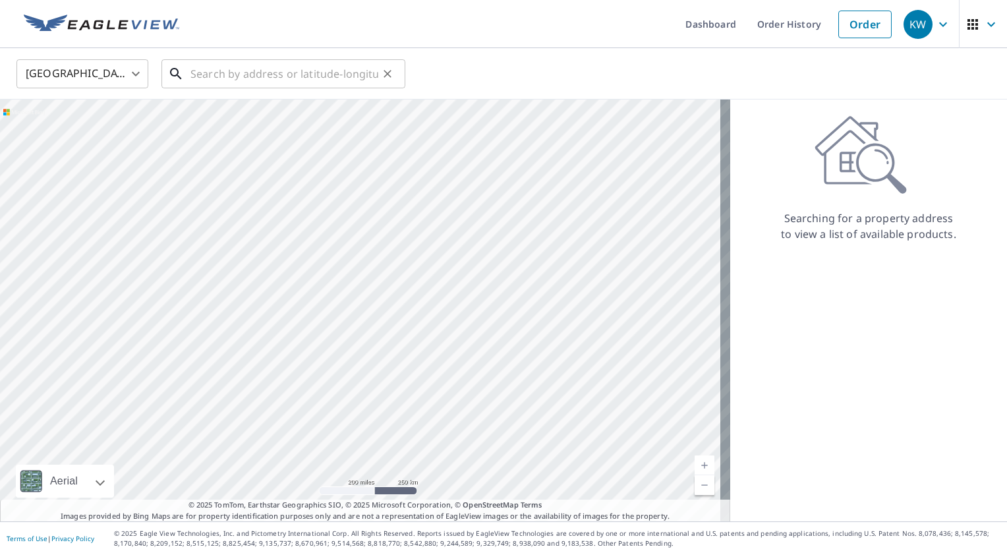
click at [242, 67] on input "text" at bounding box center [284, 73] width 188 height 37
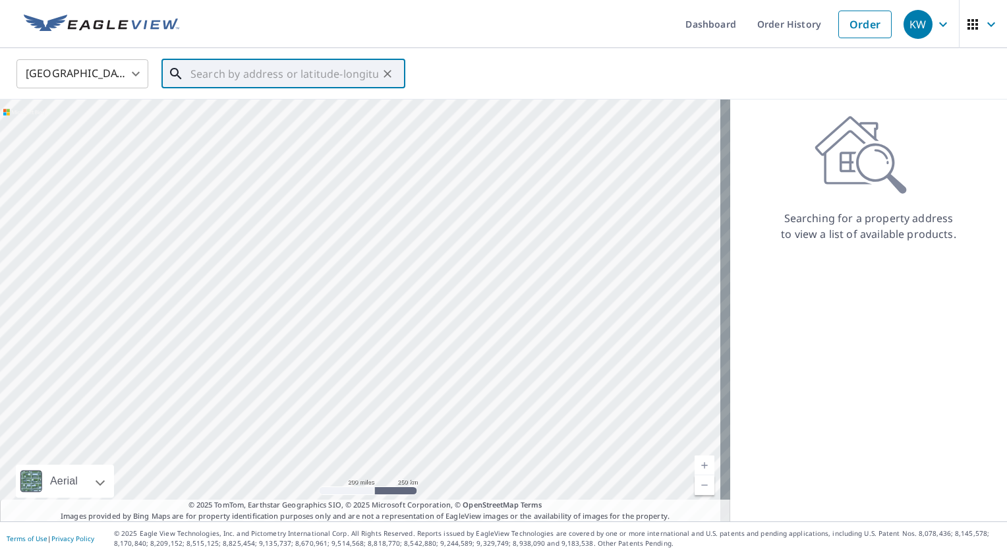
paste input "[STREET_ADDRESS][PERSON_NAME]"
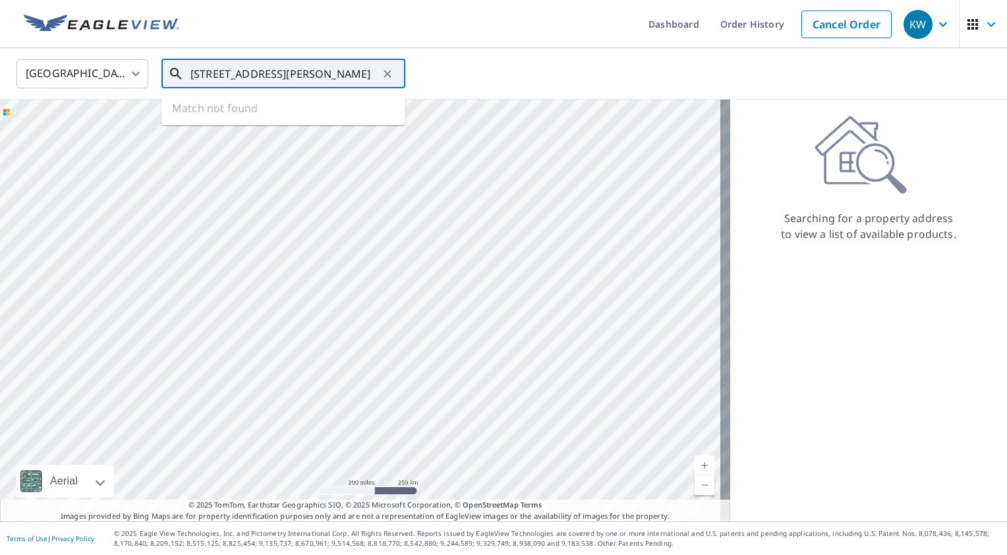
scroll to position [0, 24]
click at [267, 119] on span "[STREET_ADDRESS]" at bounding box center [291, 112] width 207 height 16
type input "[STREET_ADDRESS][PERSON_NAME]"
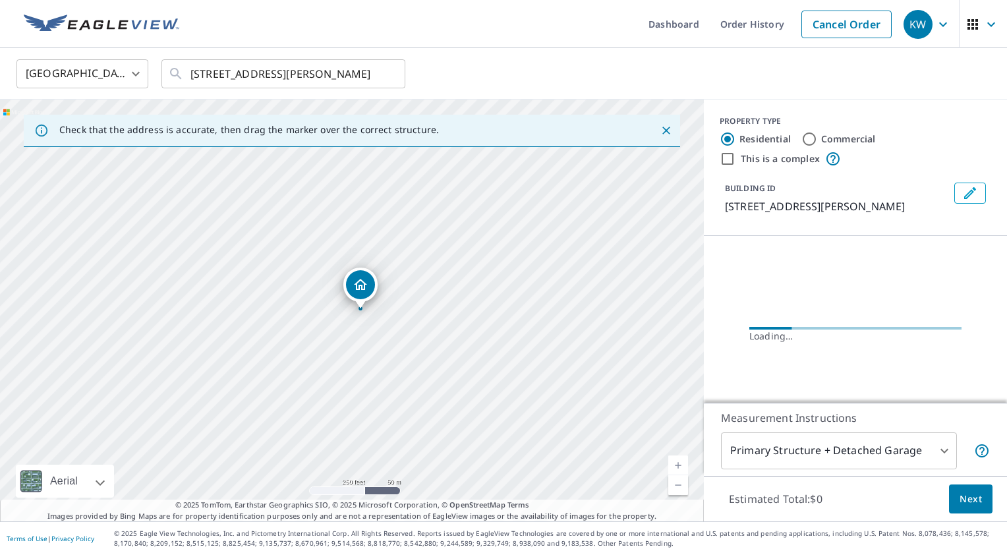
scroll to position [0, 0]
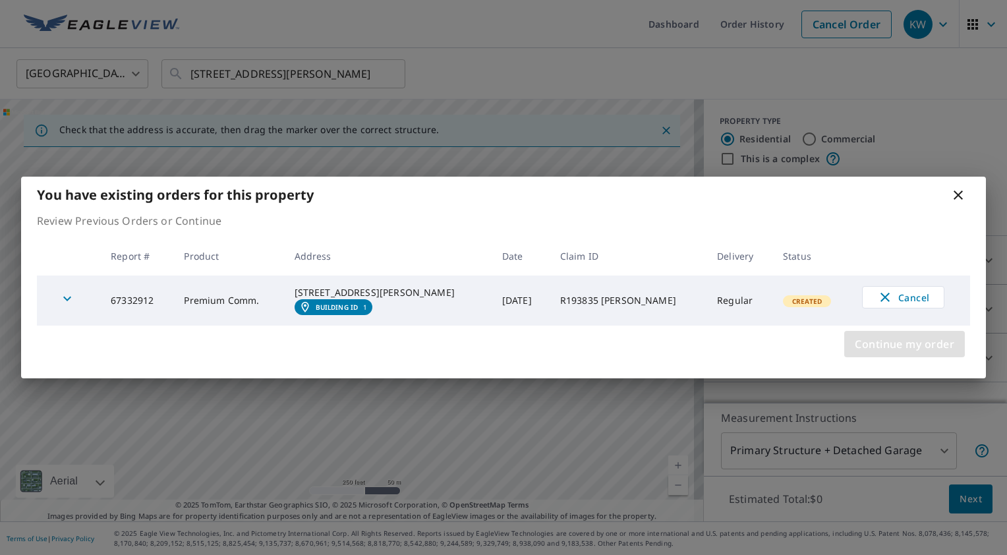
click at [926, 353] on span "Continue my order" at bounding box center [904, 344] width 99 height 18
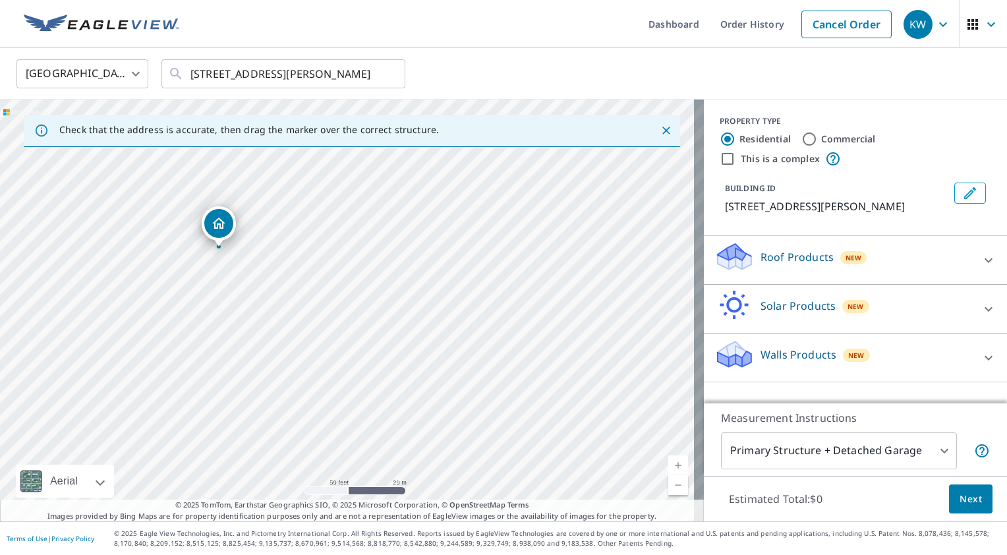
drag, startPoint x: 231, startPoint y: 228, endPoint x: 222, endPoint y: 228, distance: 9.2
click at [850, 136] on label "Commercial" at bounding box center [848, 138] width 55 height 13
click at [817, 136] on input "Commercial" at bounding box center [809, 139] width 16 height 16
radio input "true"
type input "4"
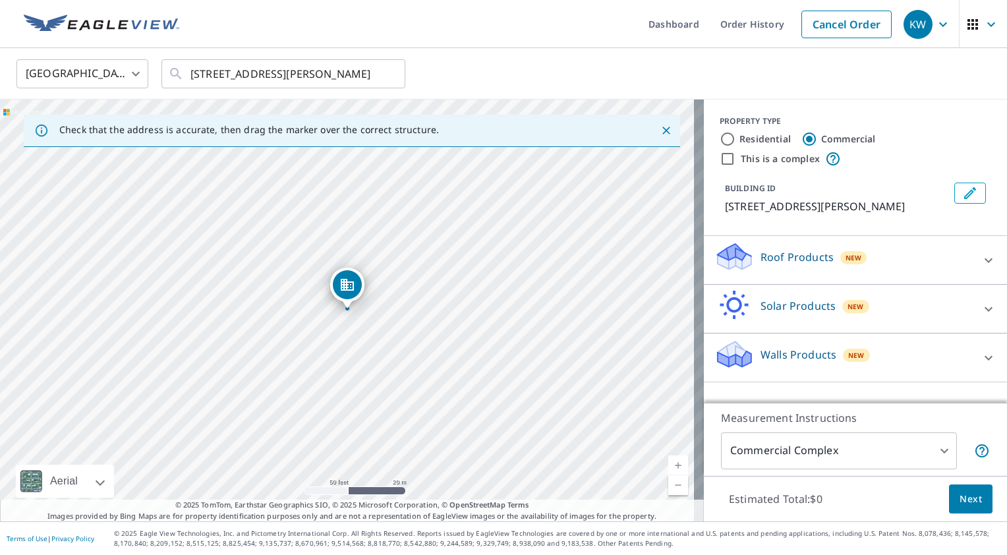
click at [798, 260] on p "Roof Products" at bounding box center [796, 257] width 73 height 16
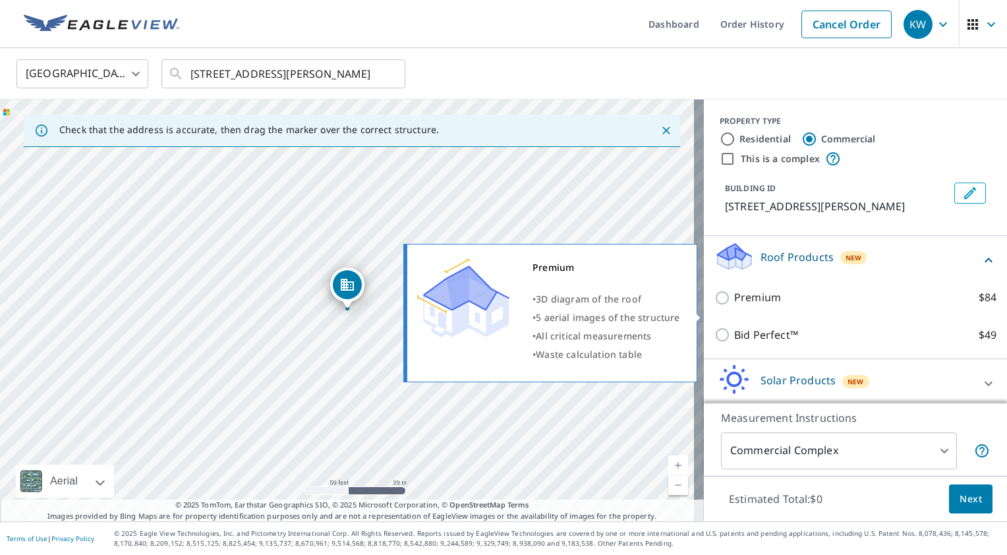
click at [751, 306] on p "Premium" at bounding box center [757, 297] width 47 height 16
click at [734, 306] on input "Premium $84" at bounding box center [724, 298] width 20 height 16
checkbox input "true"
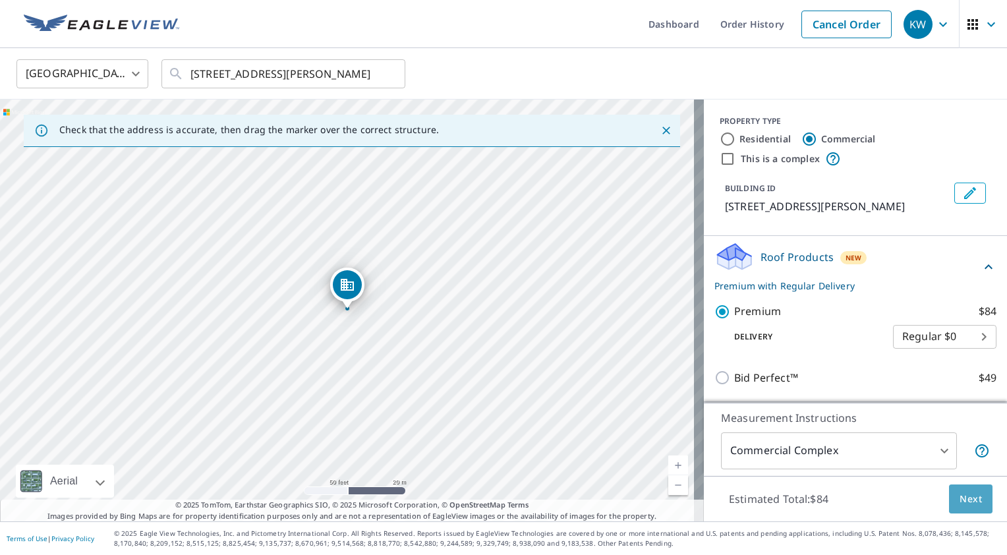
click at [964, 497] on span "Next" at bounding box center [970, 499] width 22 height 16
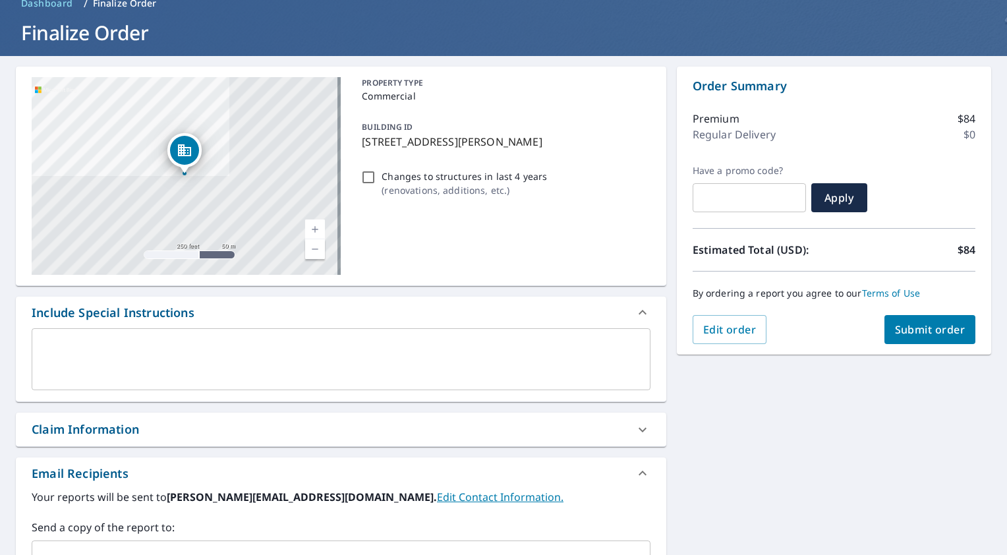
scroll to position [198, 0]
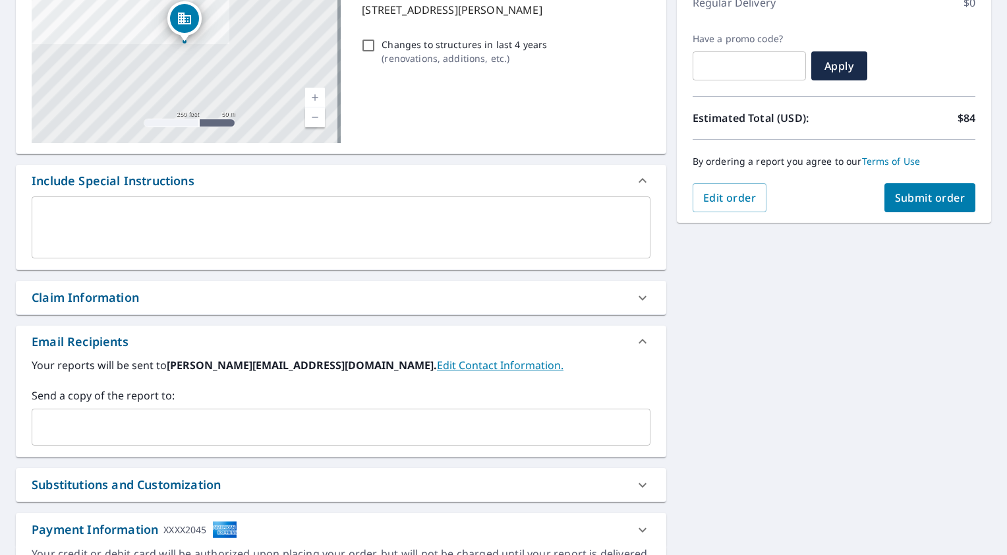
click at [117, 300] on div "Claim Information" at bounding box center [85, 298] width 107 height 18
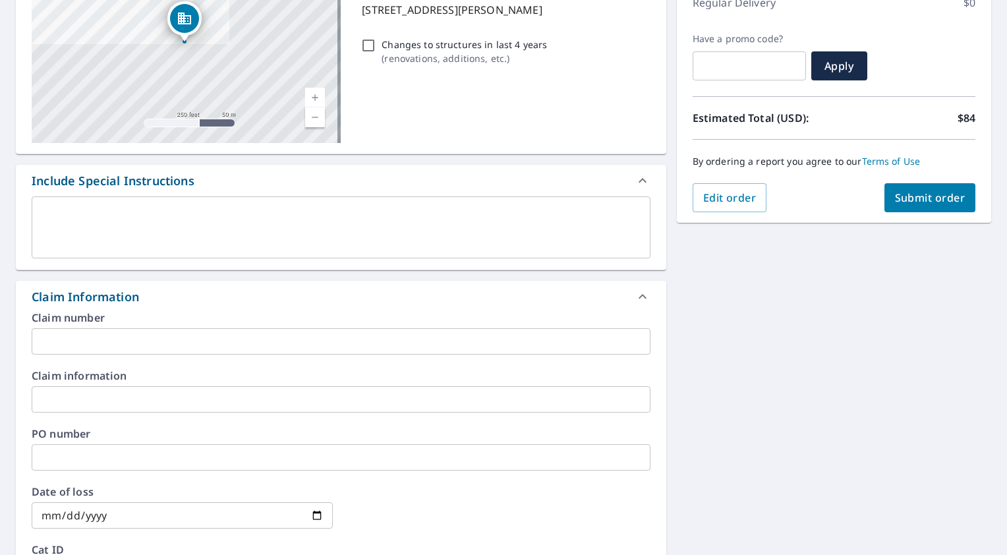
click at [107, 328] on input "text" at bounding box center [341, 341] width 619 height 26
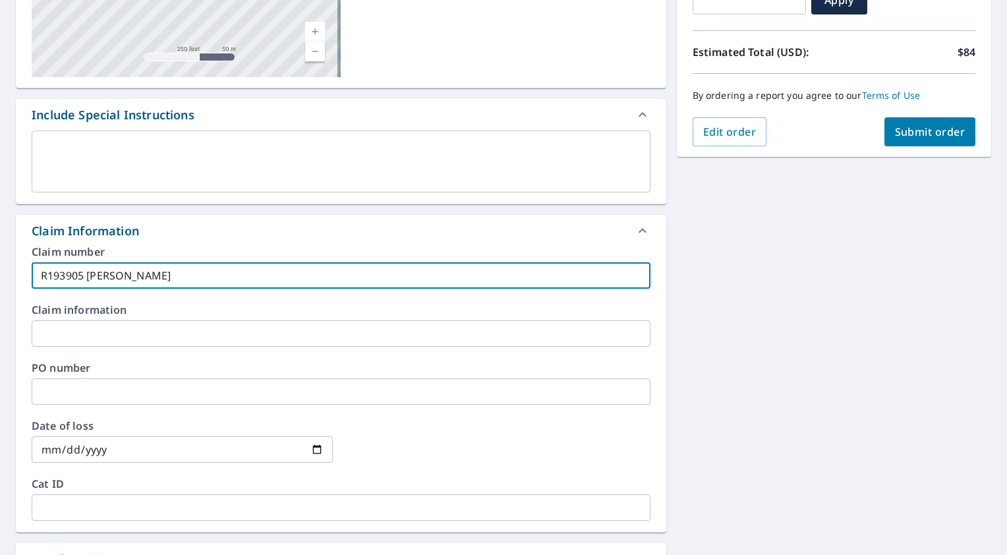
scroll to position [395, 0]
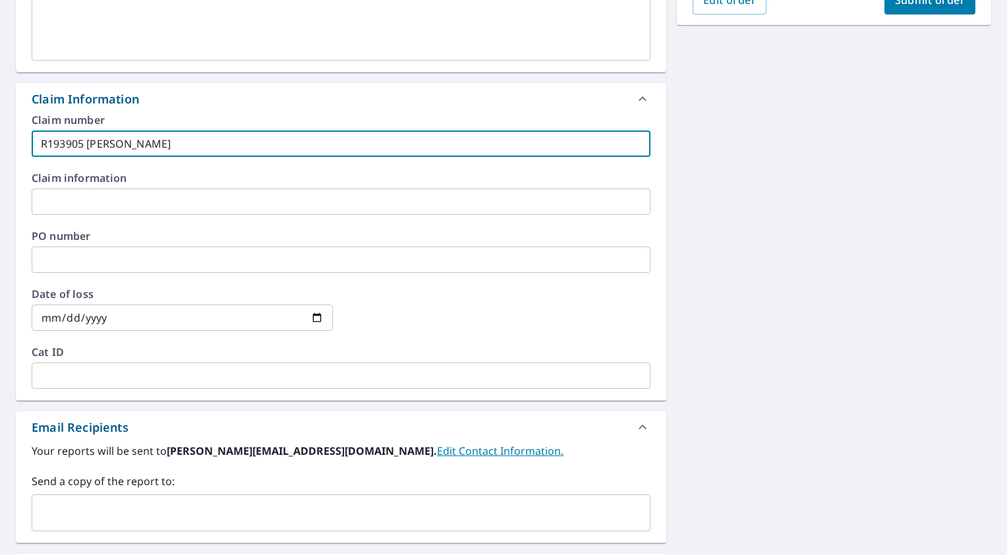
type input "R193905 [PERSON_NAME]"
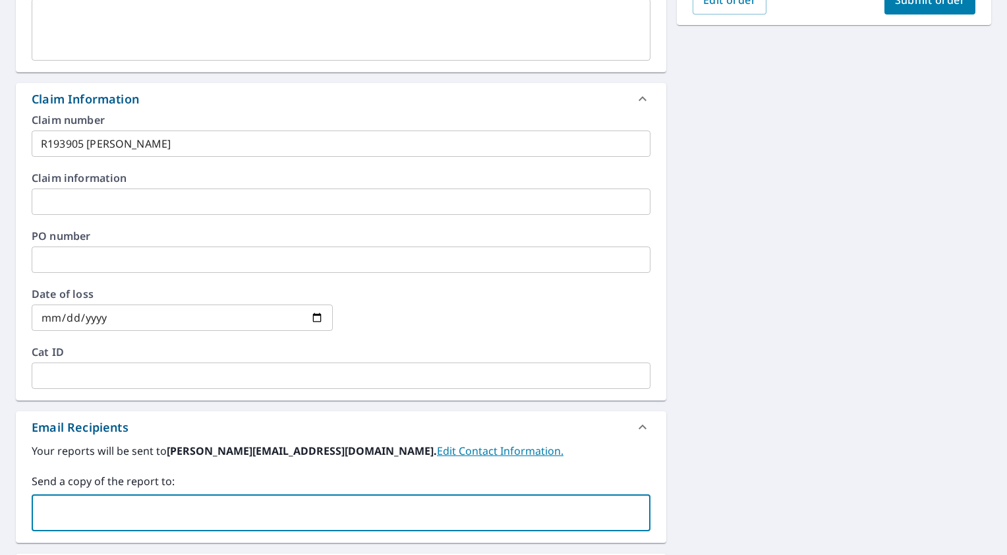
click at [113, 514] on input "text" at bounding box center [331, 512] width 587 height 25
paste input "[STREET_ADDRESS][PERSON_NAME]"
type input "[STREET_ADDRESS][PERSON_NAME]"
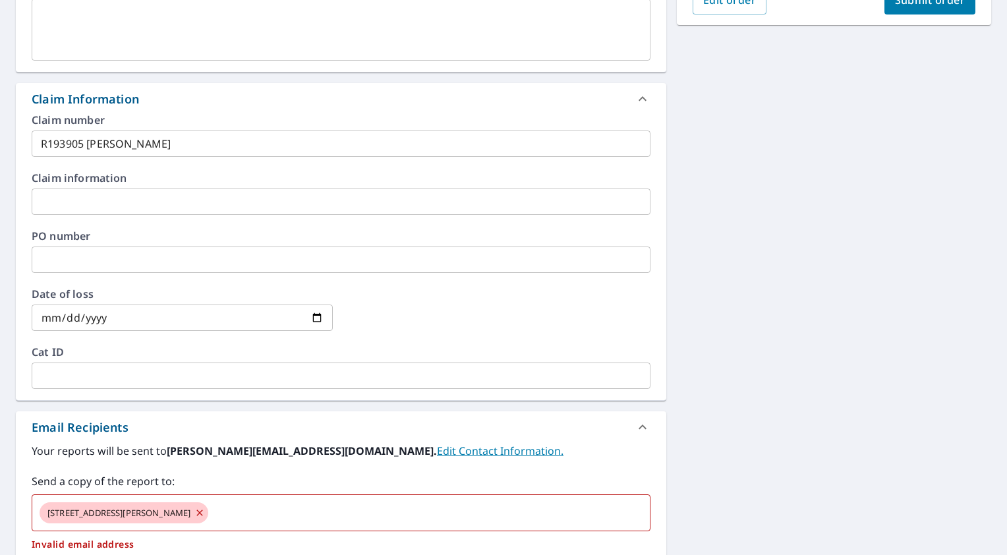
click at [385, 338] on div at bounding box center [499, 318] width 301 height 58
click at [205, 518] on icon at bounding box center [199, 512] width 11 height 14
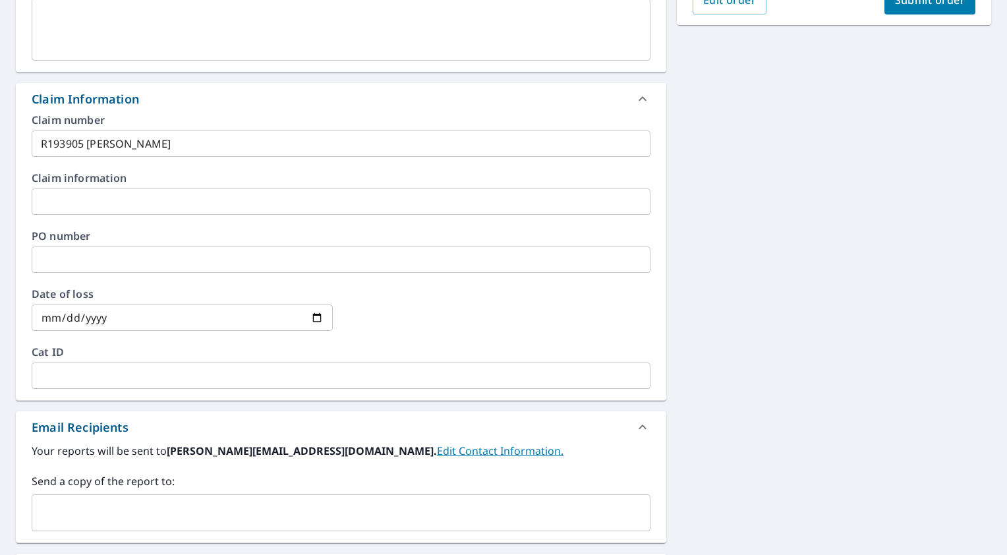
click at [92, 518] on input "text" at bounding box center [331, 512] width 587 height 25
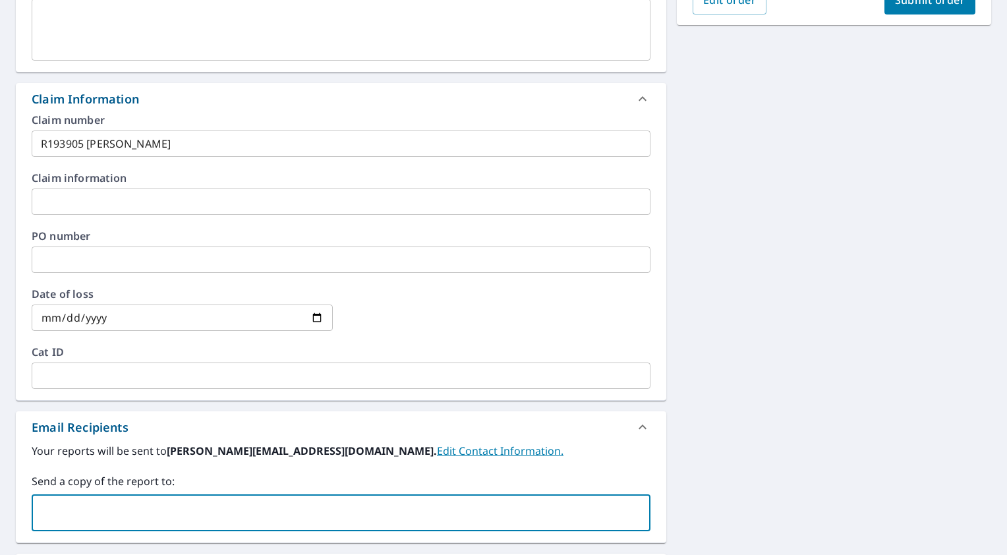
paste input "[EMAIL_ADDRESS][PERSON_NAME][DOMAIN_NAME]"
type input "[EMAIL_ADDRESS][PERSON_NAME][DOMAIN_NAME]"
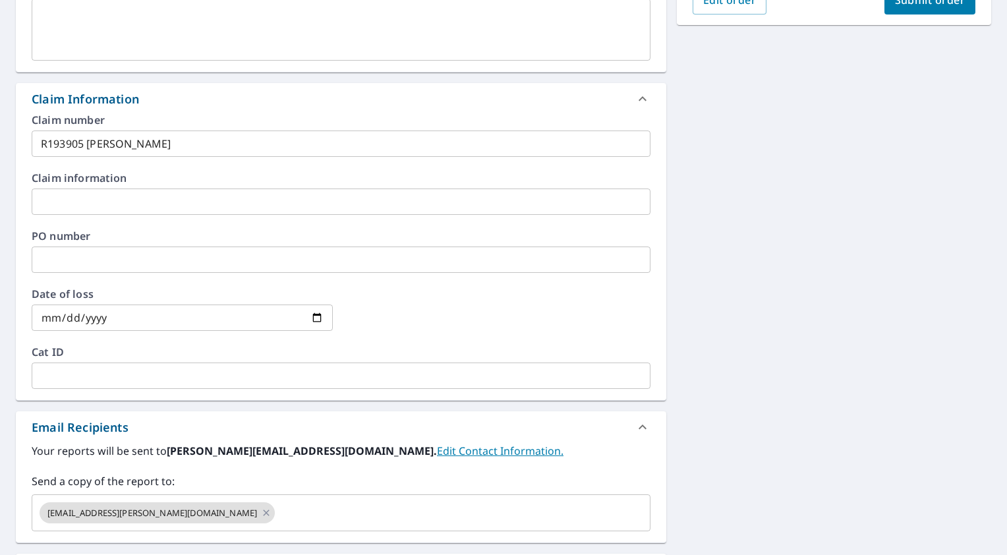
click at [402, 337] on div at bounding box center [499, 318] width 301 height 58
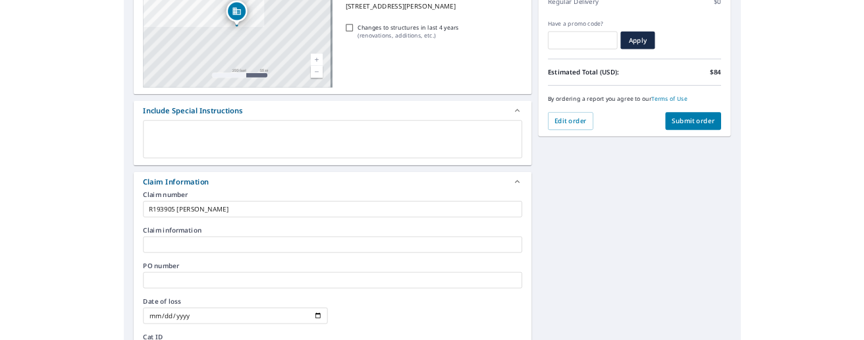
scroll to position [66, 0]
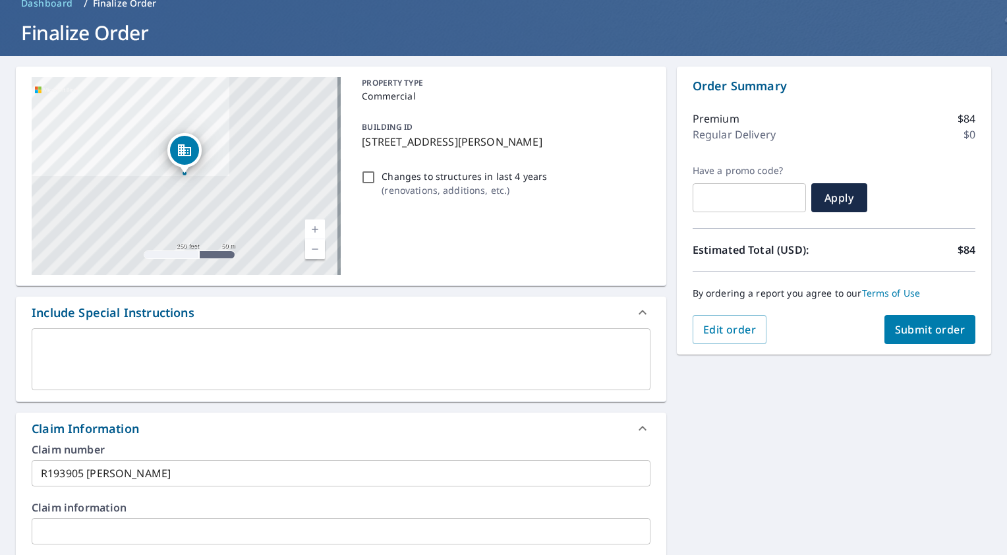
click at [917, 331] on span "Submit order" at bounding box center [930, 329] width 70 height 14
